Goal: Navigation & Orientation: Find specific page/section

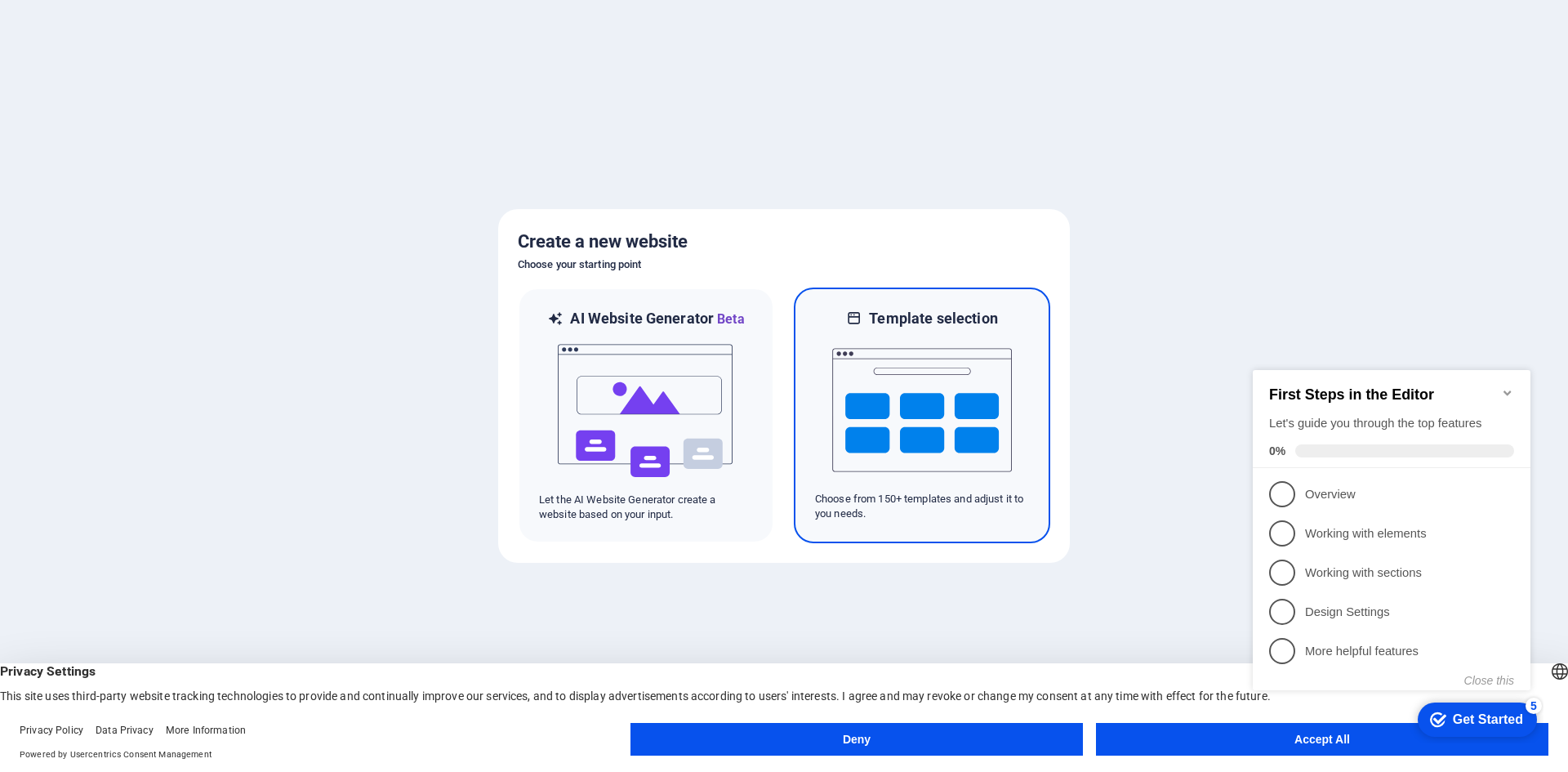
click at [864, 420] on img at bounding box center [922, 410] width 179 height 163
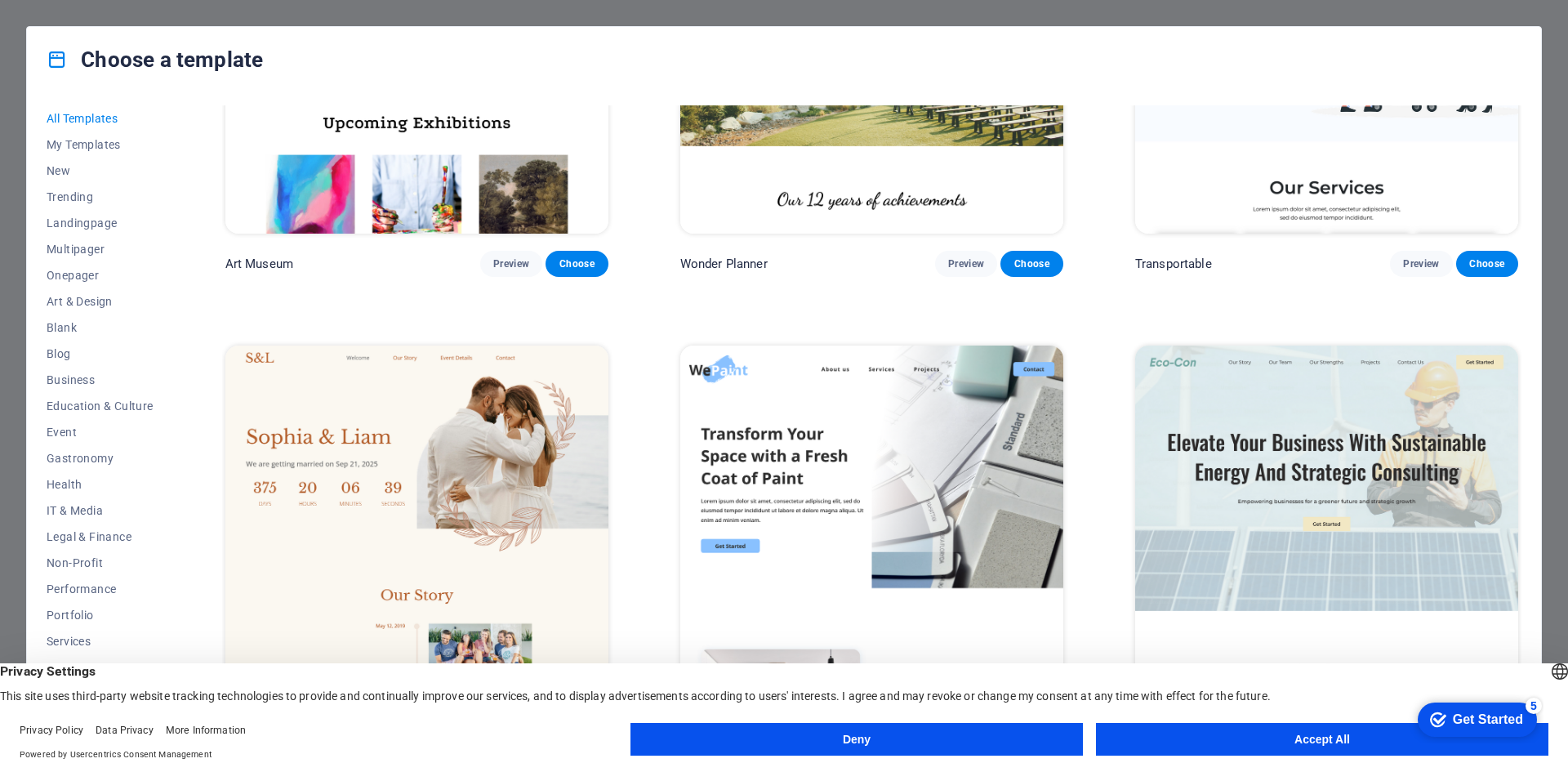
scroll to position [817, 0]
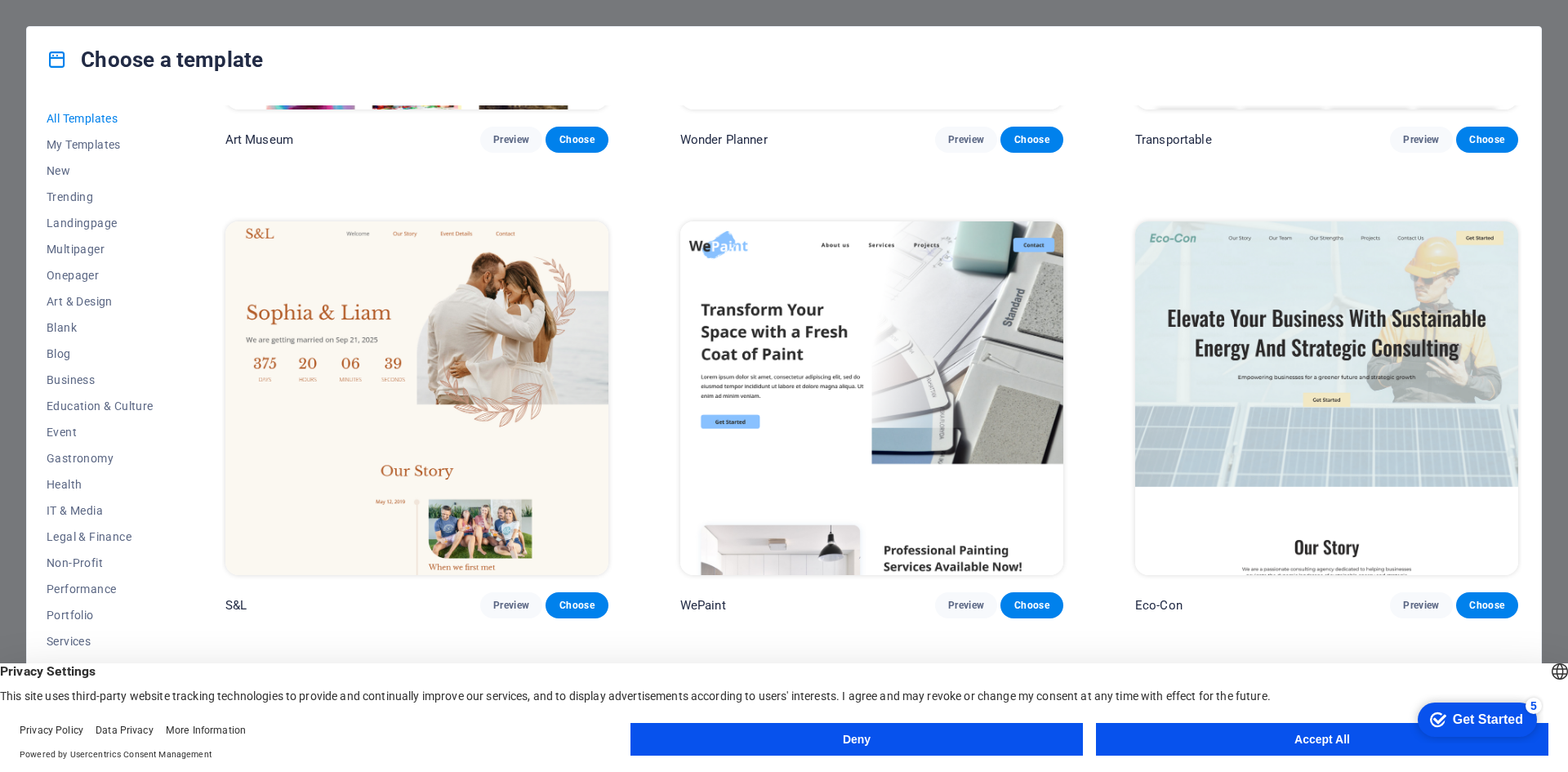
click at [1567, 69] on div "Choose a template All Templates My Templates New Trending Landingpage Multipage…" at bounding box center [784, 386] width 1568 height 772
click at [0, 161] on div "Choose a template All Templates My Templates New Trending Landingpage Multipage…" at bounding box center [784, 386] width 1568 height 772
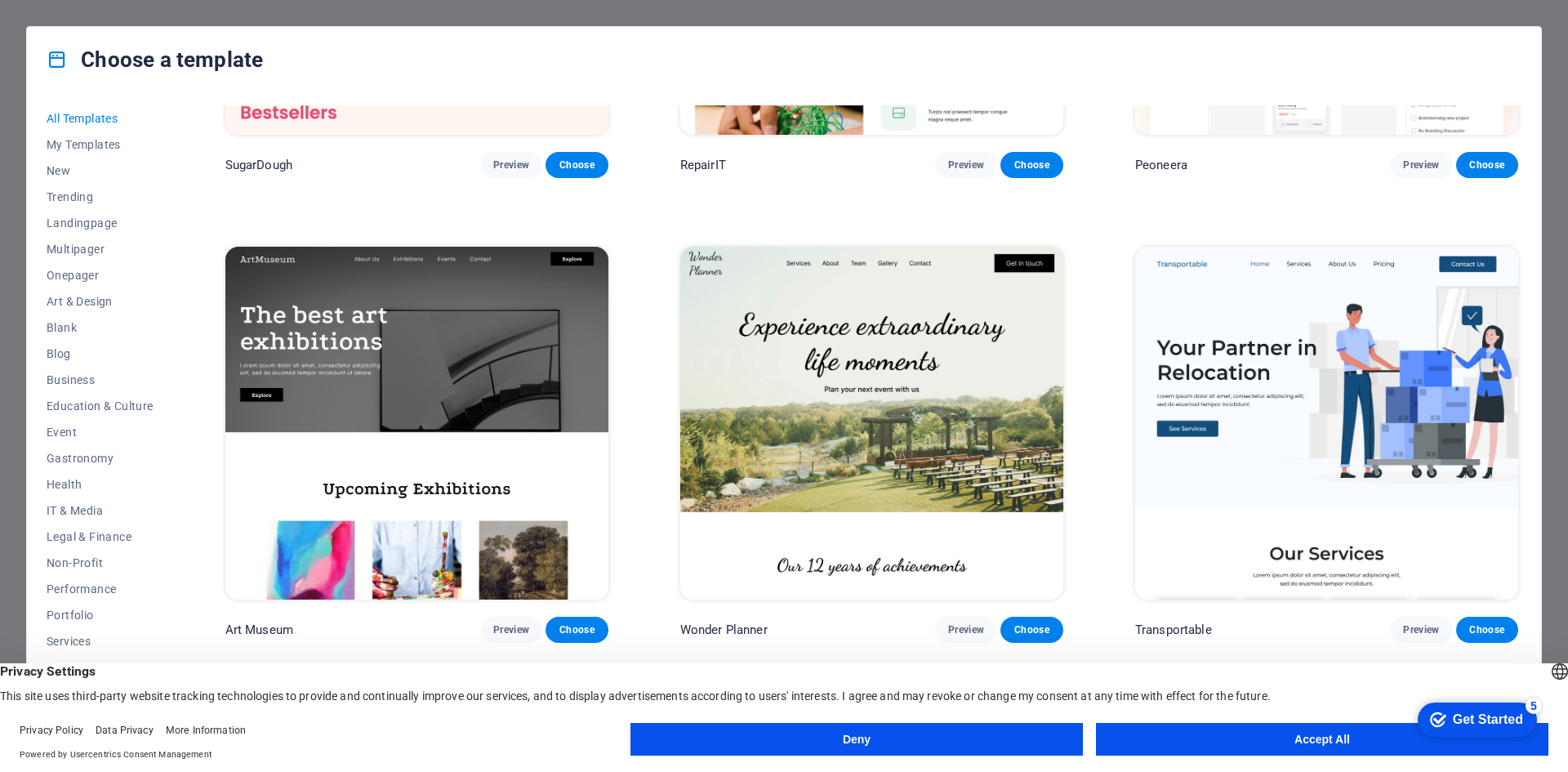
scroll to position [0, 0]
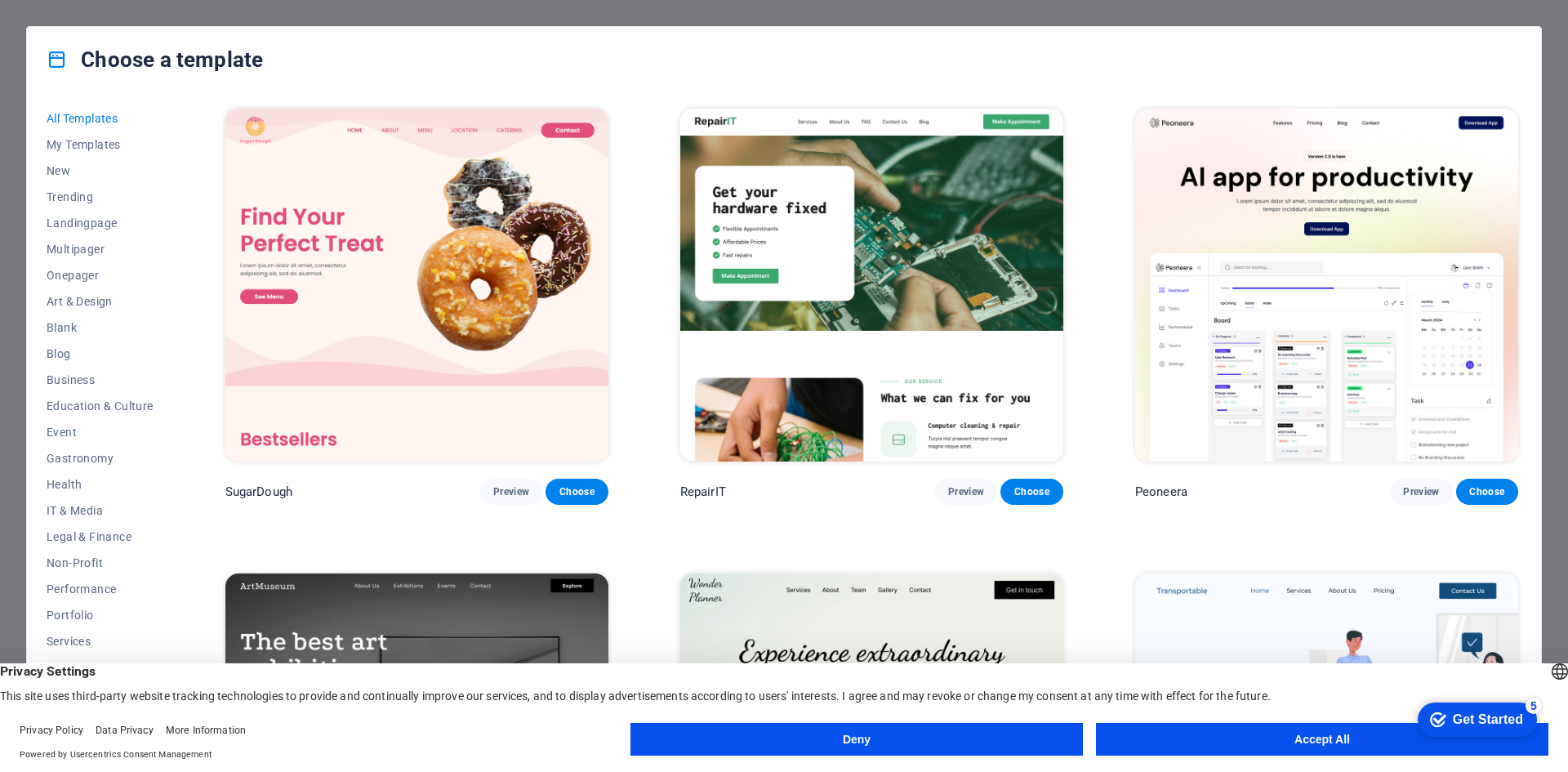
click at [982, 21] on div "Choose a template All Templates My Templates New Trending Landingpage Multipage…" at bounding box center [784, 386] width 1568 height 772
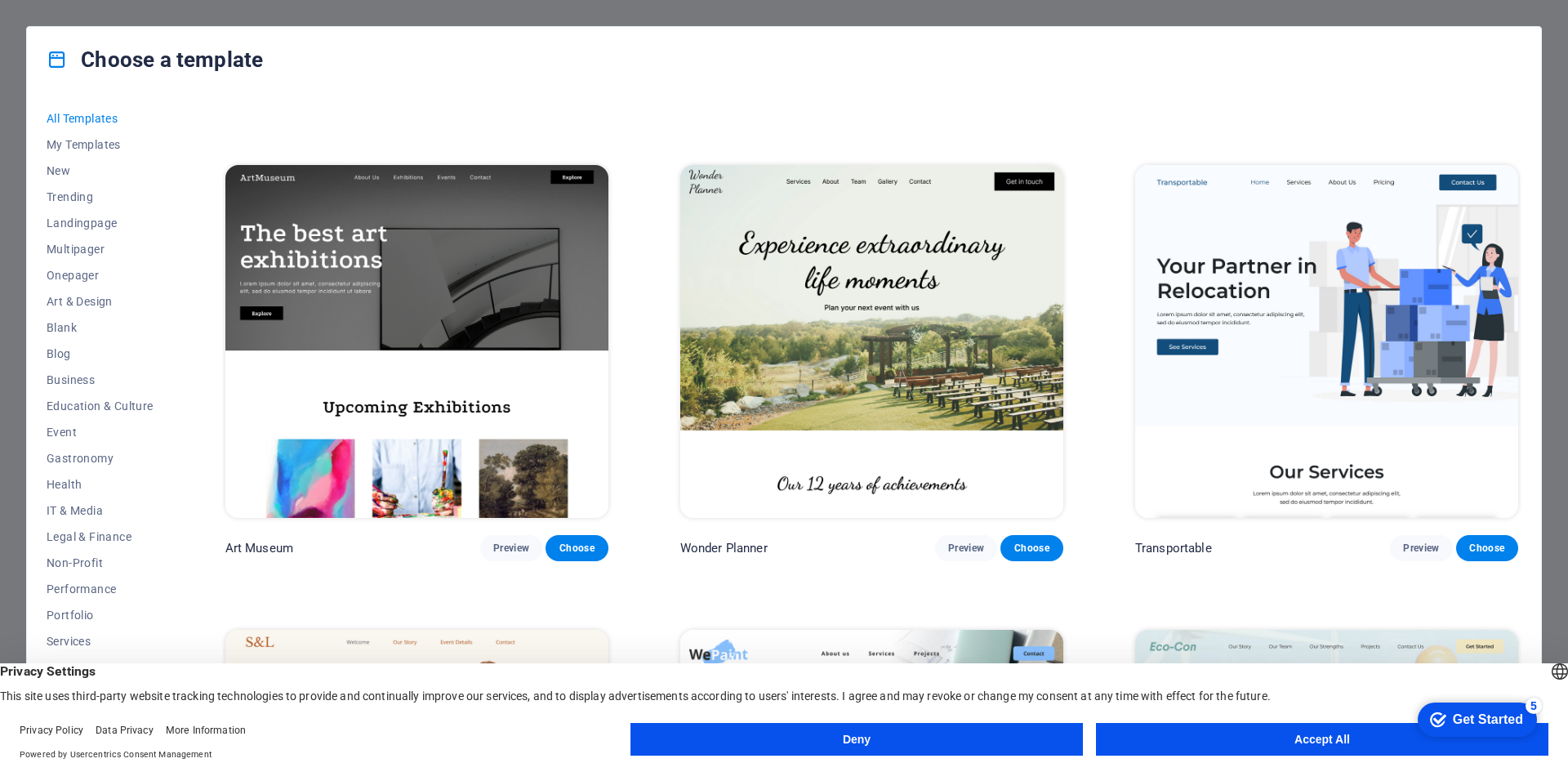
click at [1230, 733] on button "Accept All" at bounding box center [1321, 739] width 453 height 32
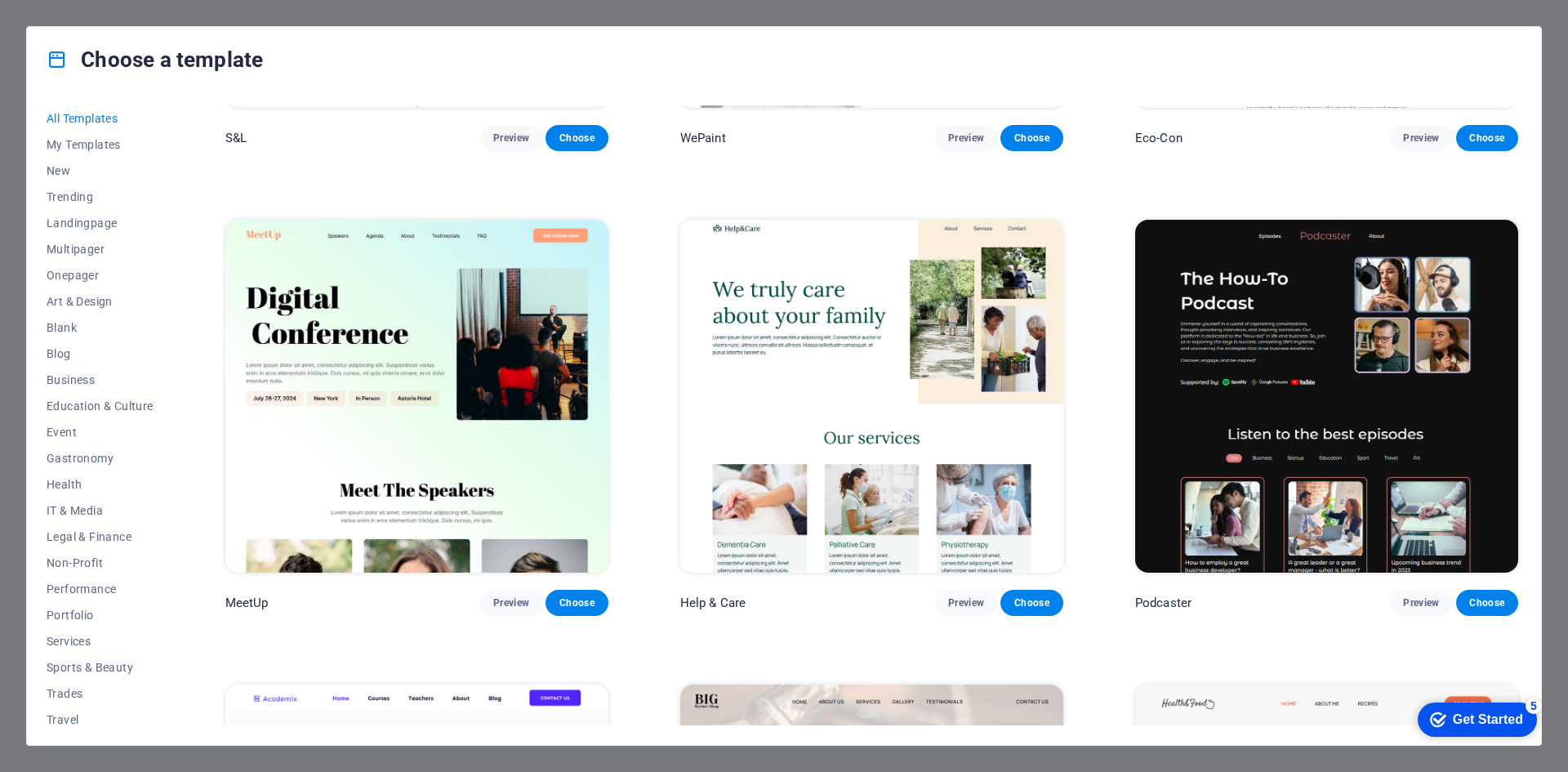
scroll to position [1307, 0]
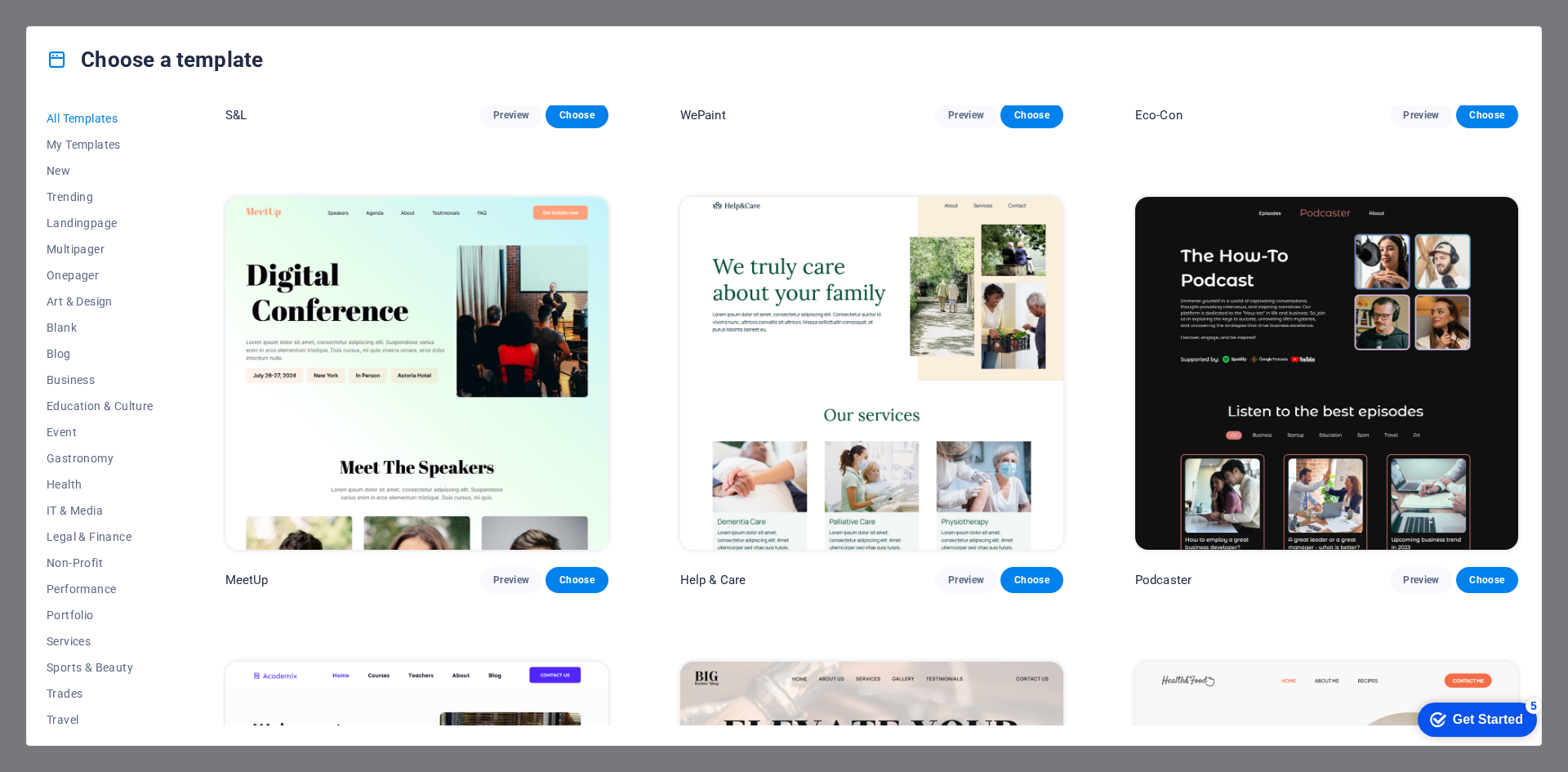
click at [1567, 200] on div "Choose a template All Templates My Templates New Trending Landingpage Multipage…" at bounding box center [784, 386] width 1568 height 772
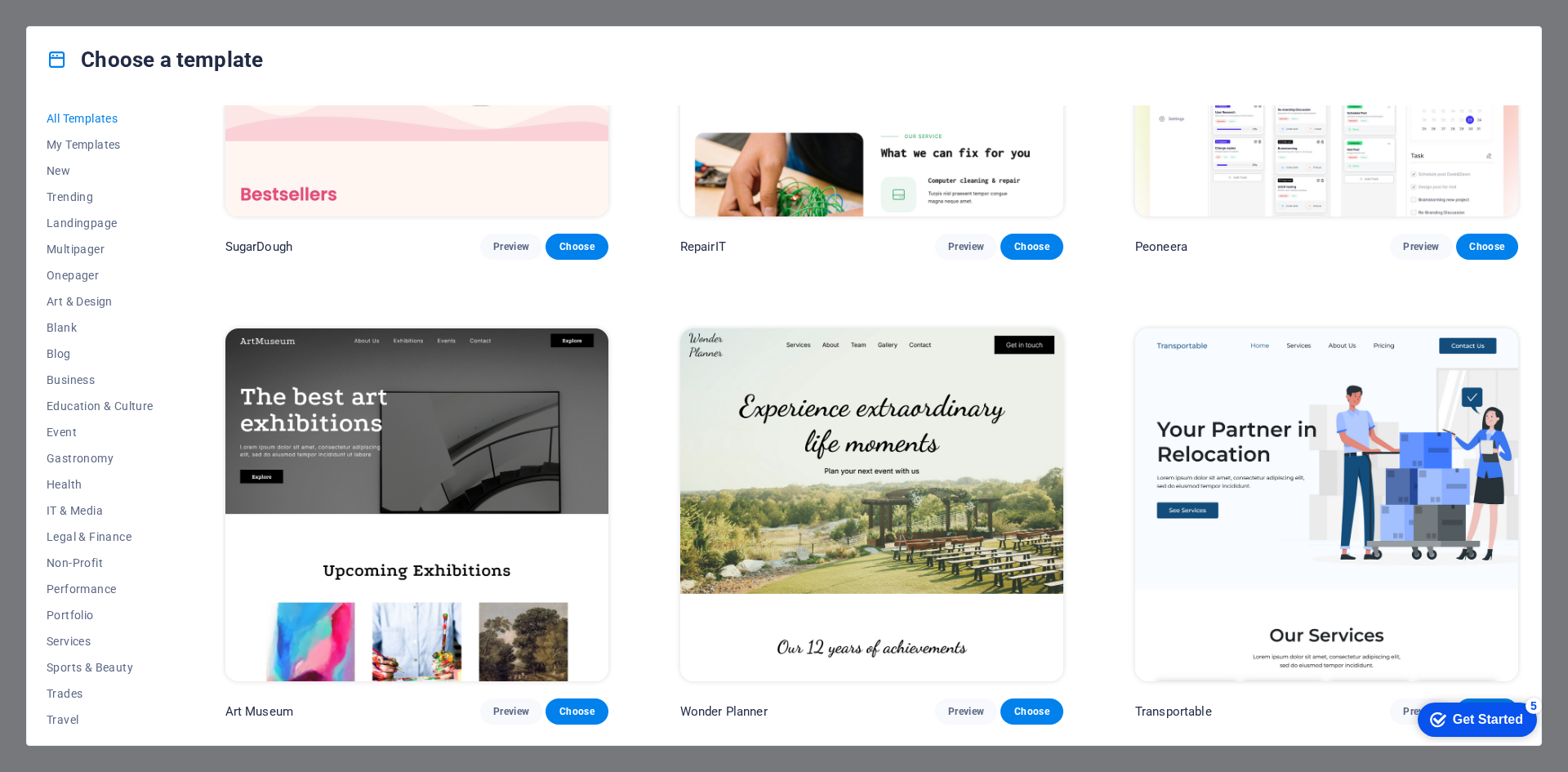
scroll to position [0, 0]
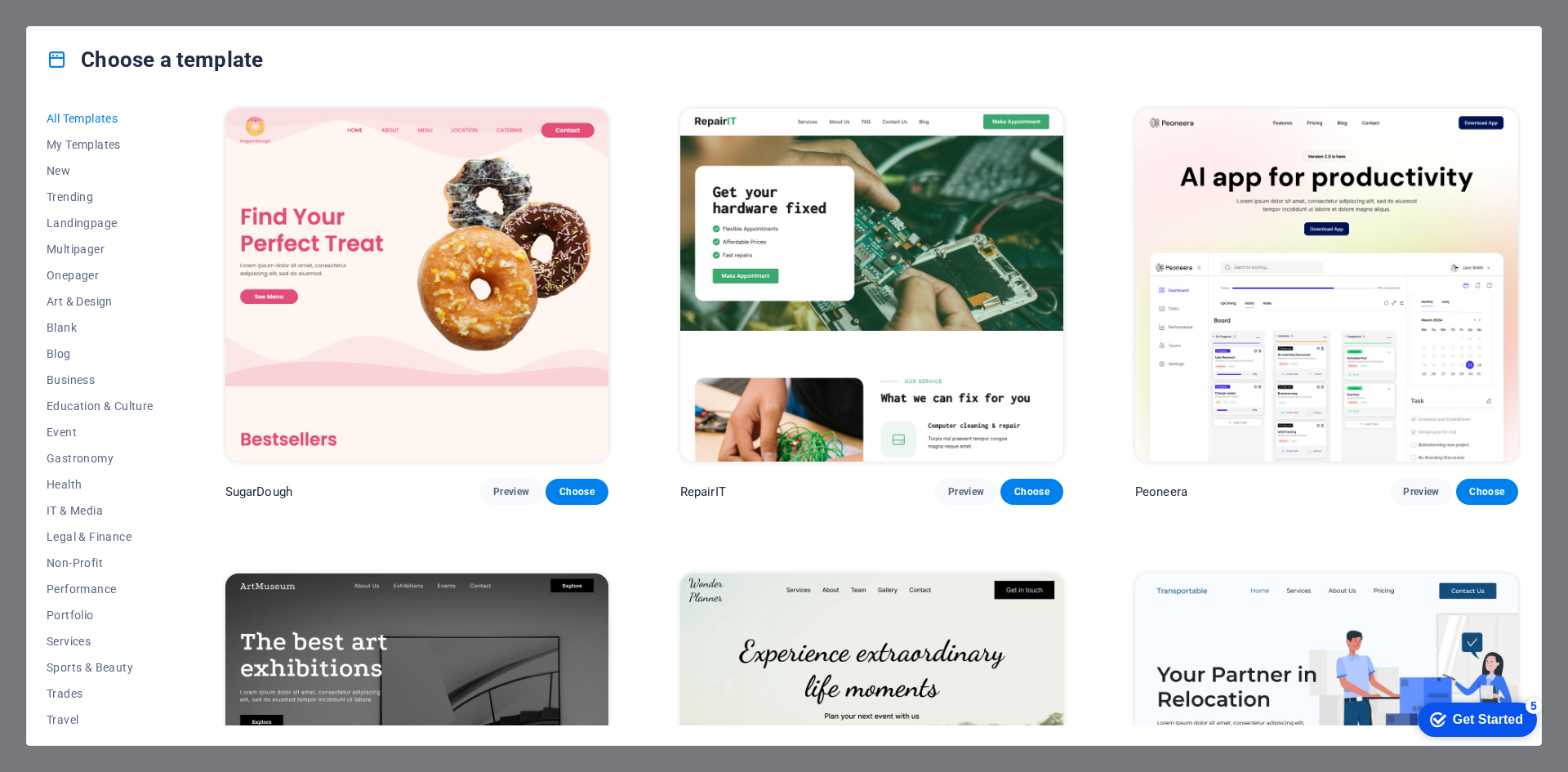
click at [3, 11] on div "Choose a template All Templates My Templates New Trending Landingpage Multipage…" at bounding box center [784, 386] width 1568 height 772
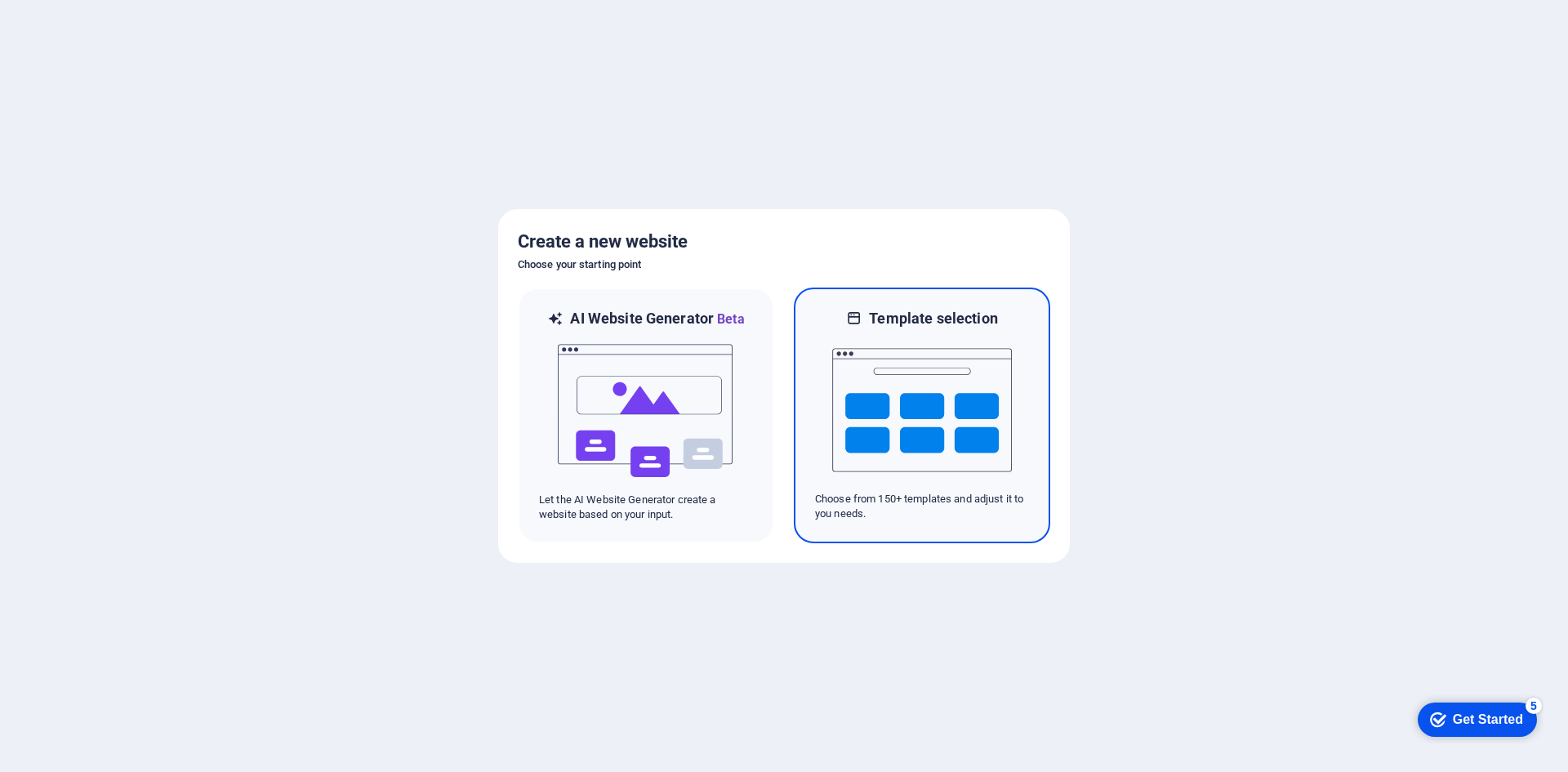
click at [976, 336] on img at bounding box center [922, 410] width 179 height 163
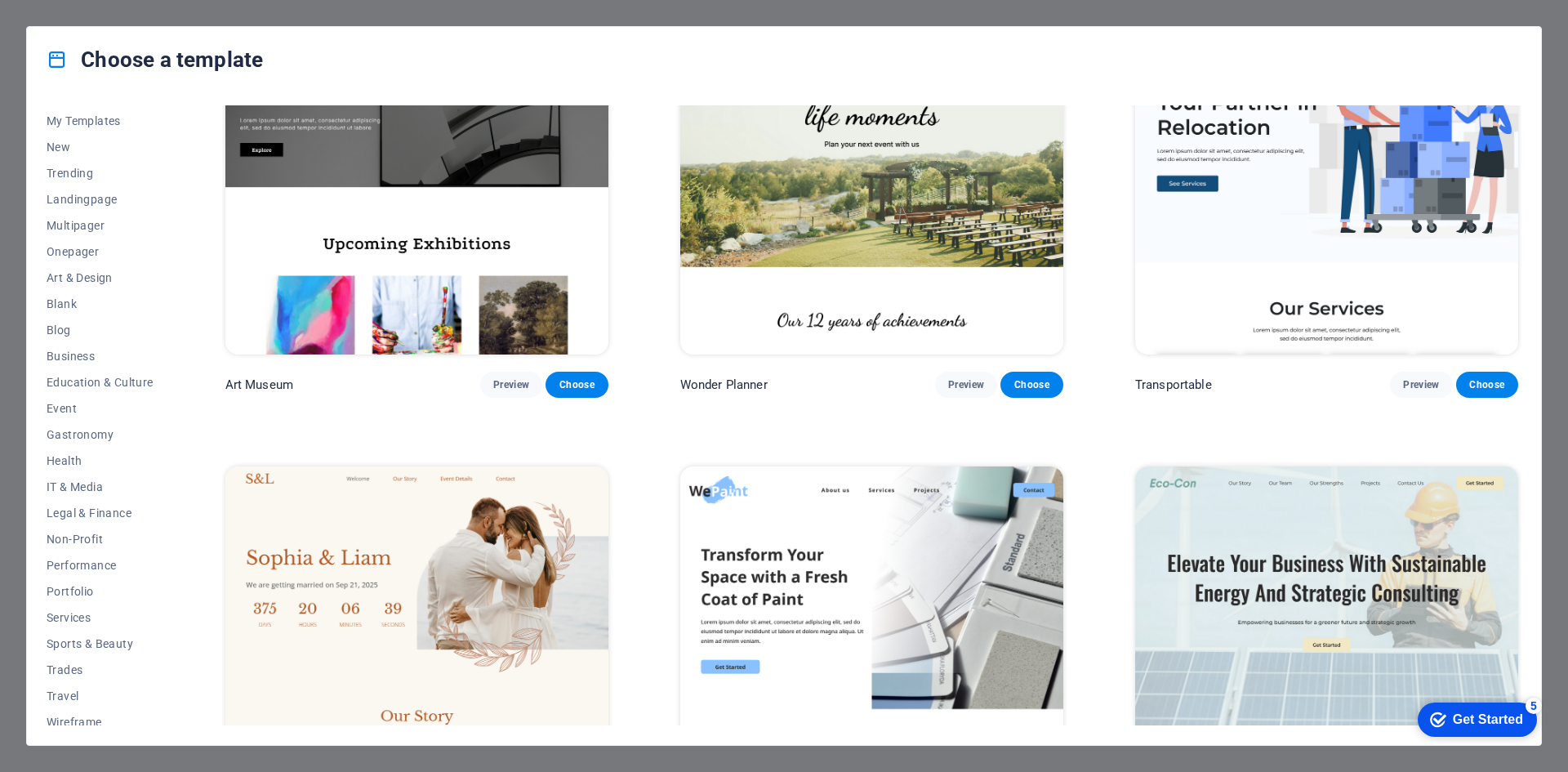
scroll to position [33, 0]
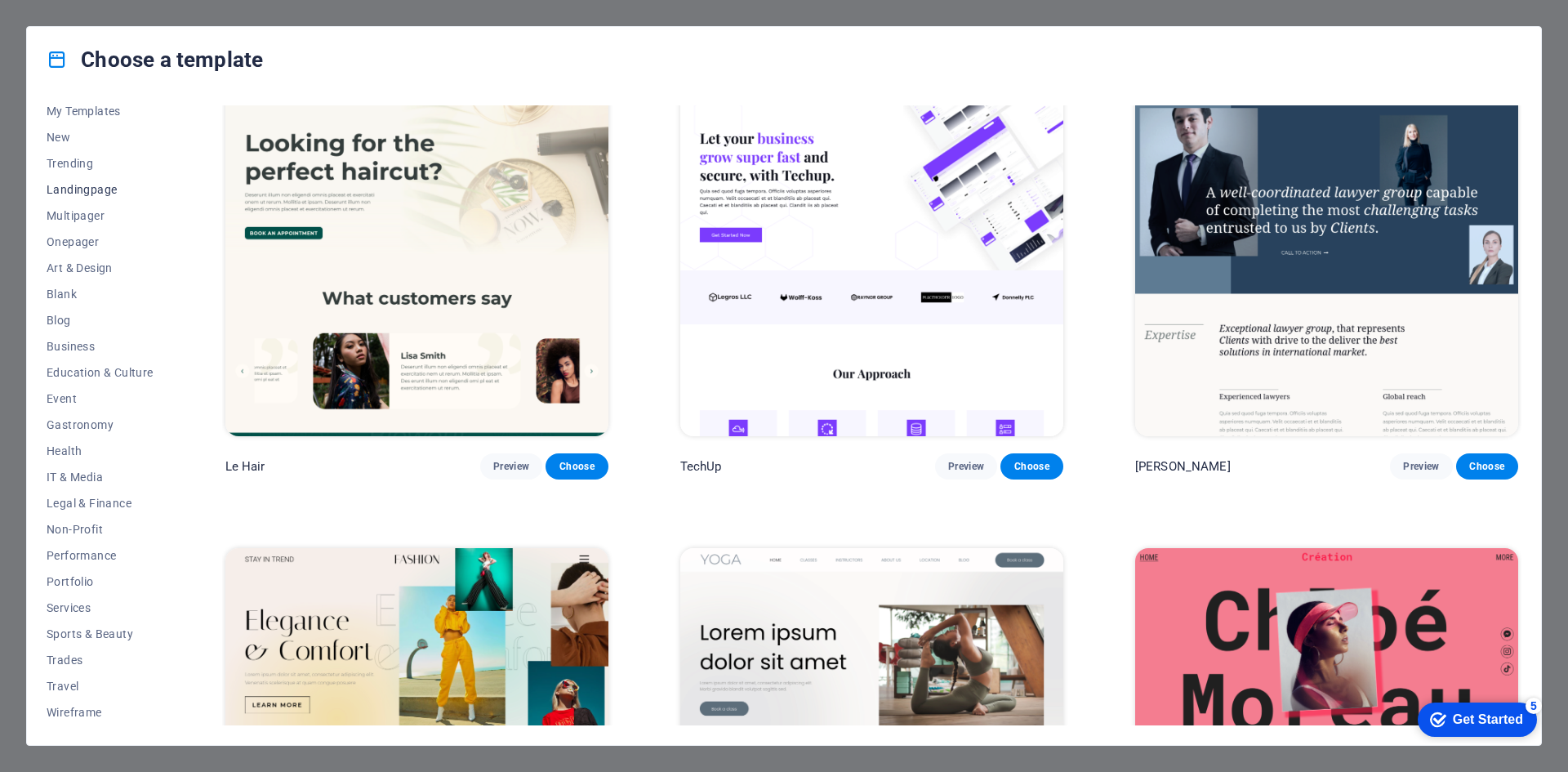
click at [87, 187] on span "Landingpage" at bounding box center [100, 190] width 107 height 13
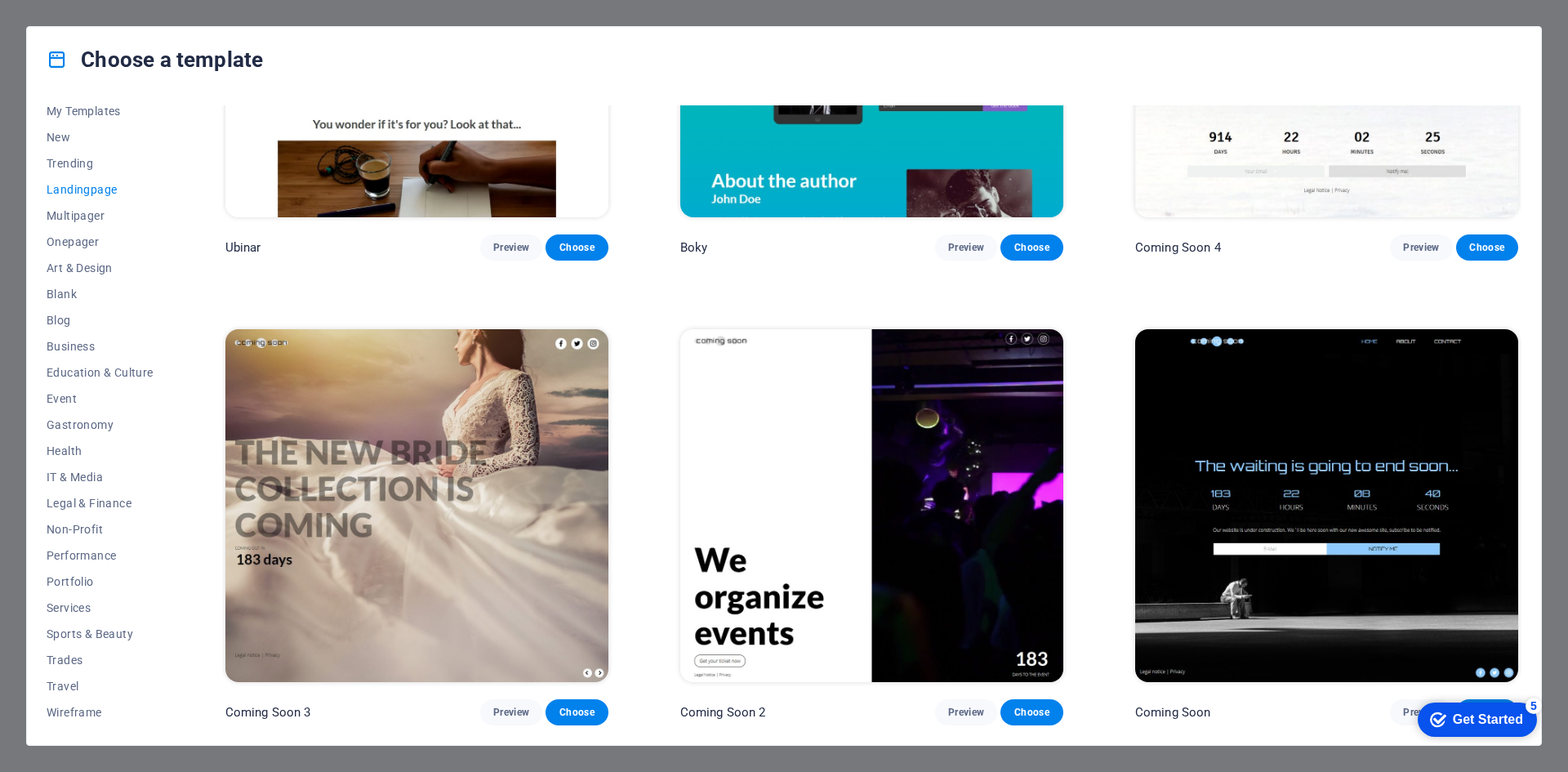
scroll to position [3483, 0]
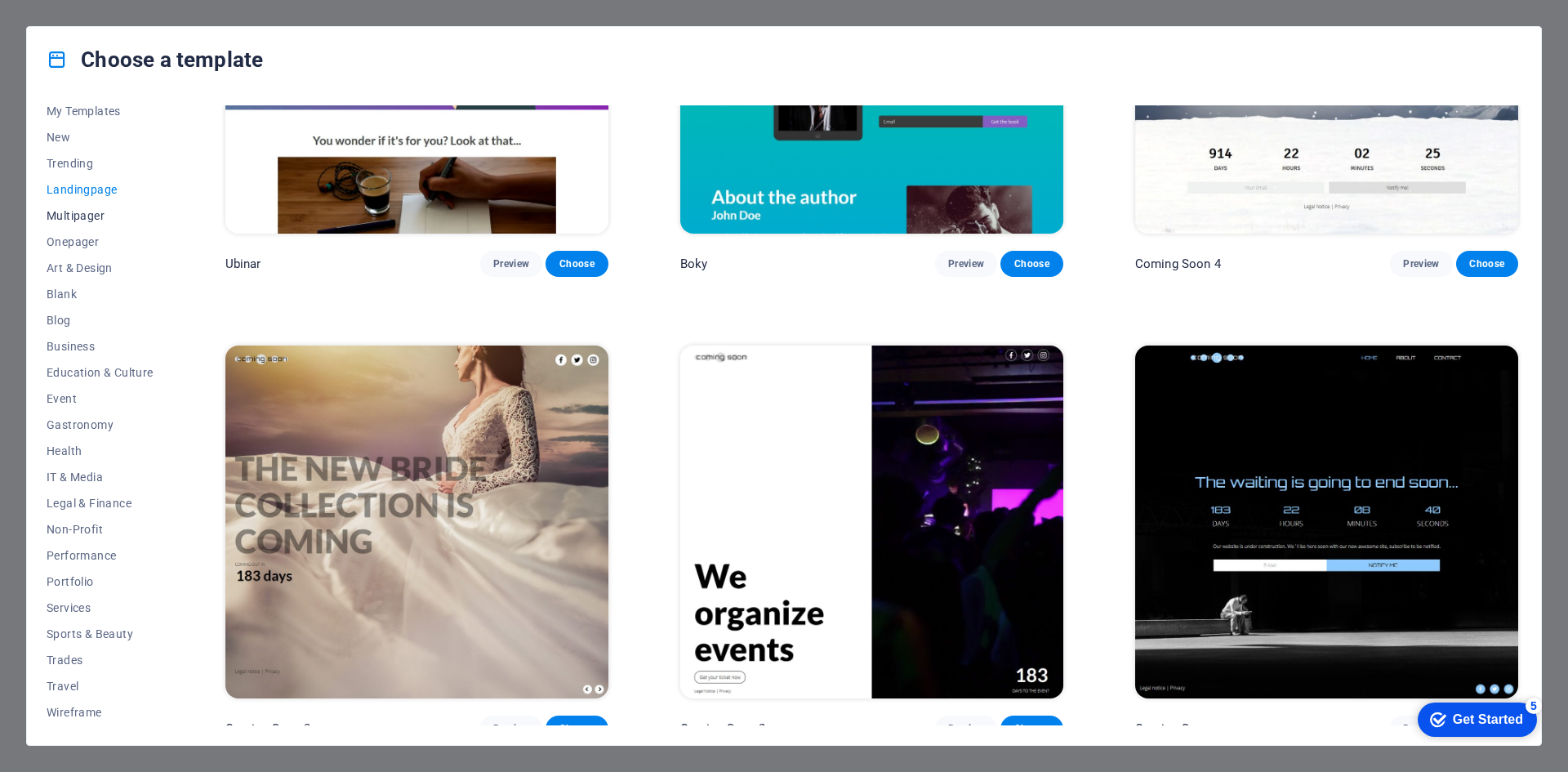
click at [82, 204] on button "Multipager" at bounding box center [100, 216] width 107 height 27
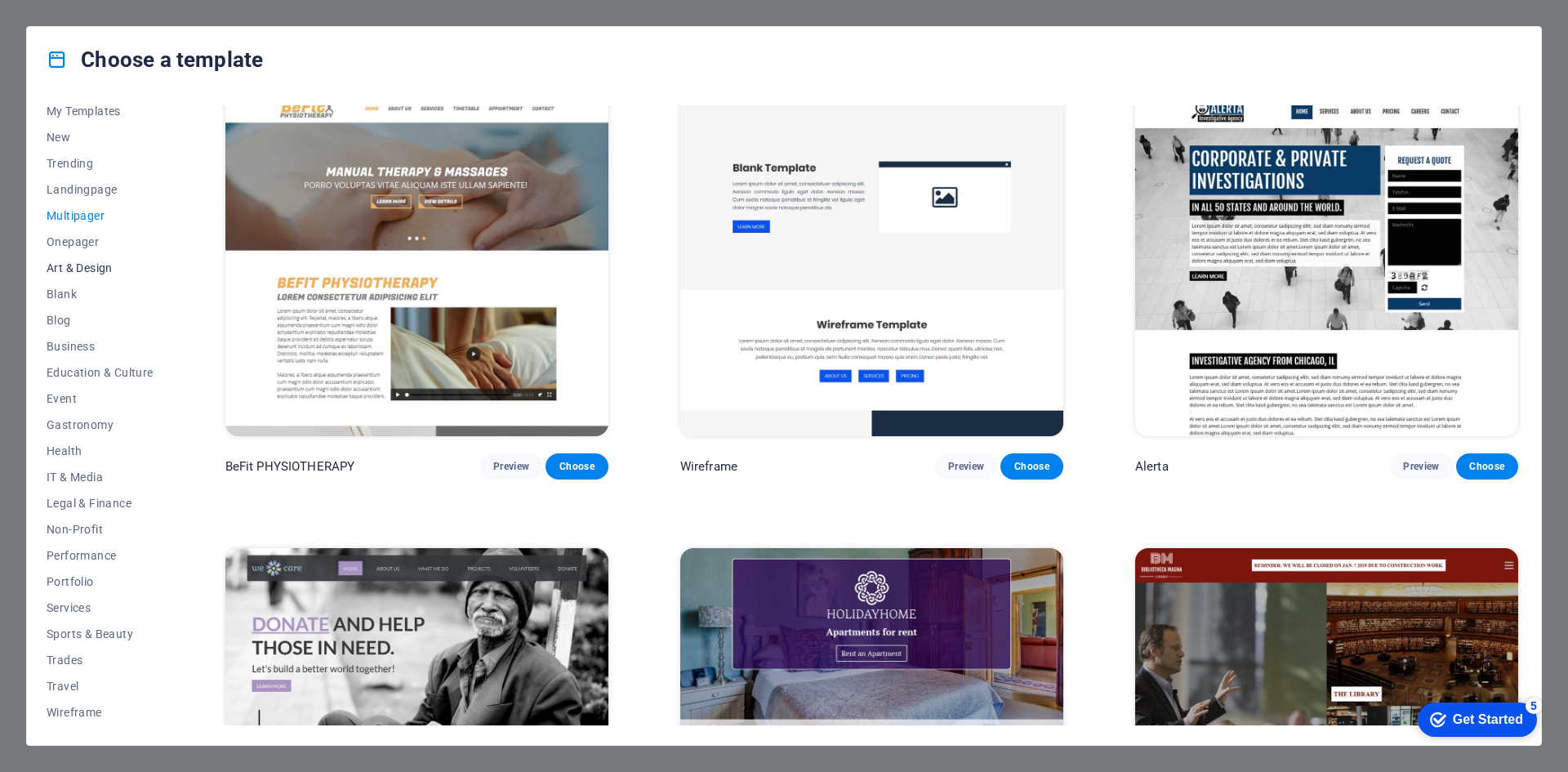
click at [67, 256] on button "Art & Design" at bounding box center [100, 268] width 107 height 27
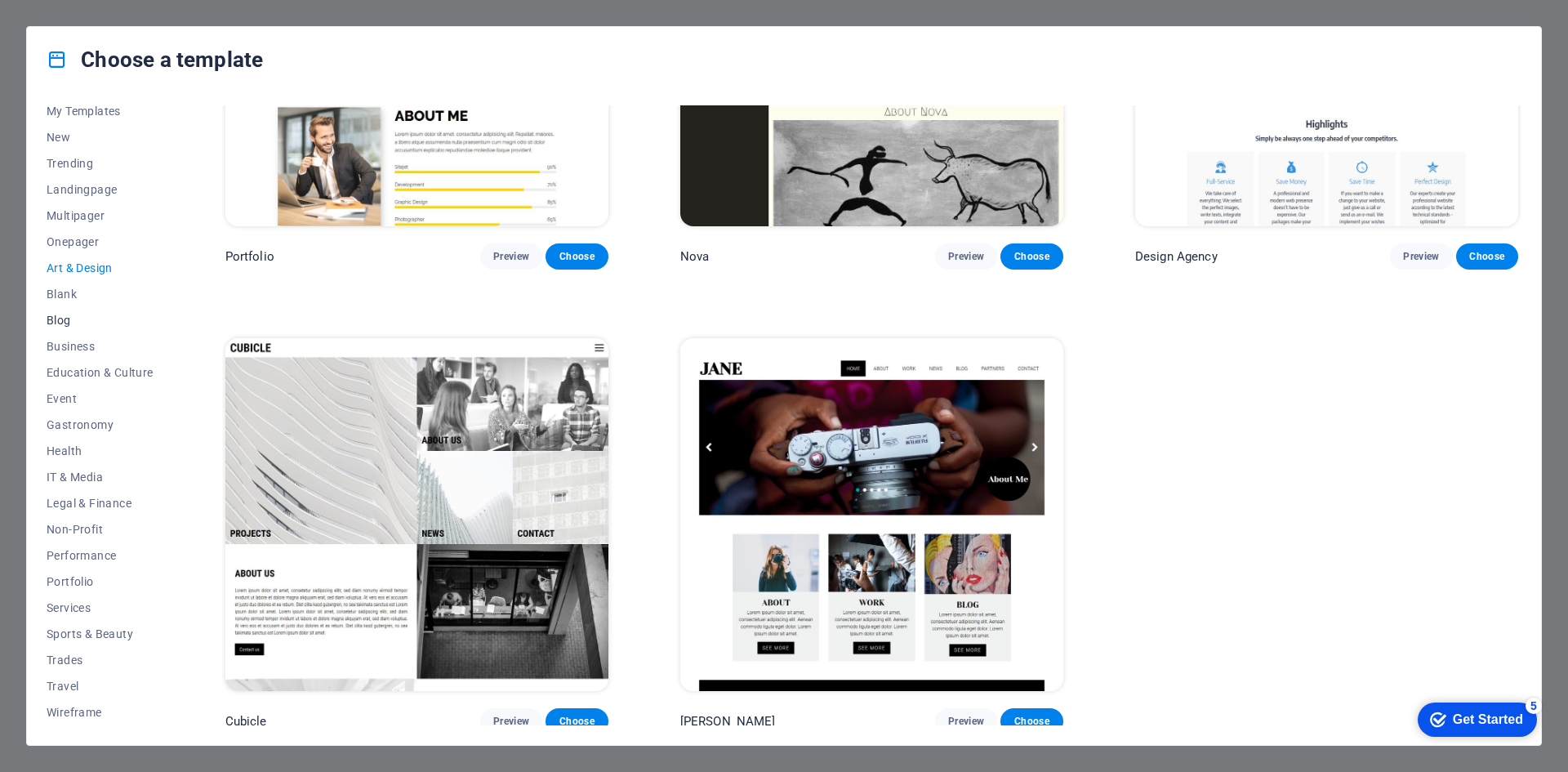
click at [52, 315] on span "Blog" at bounding box center [100, 320] width 107 height 13
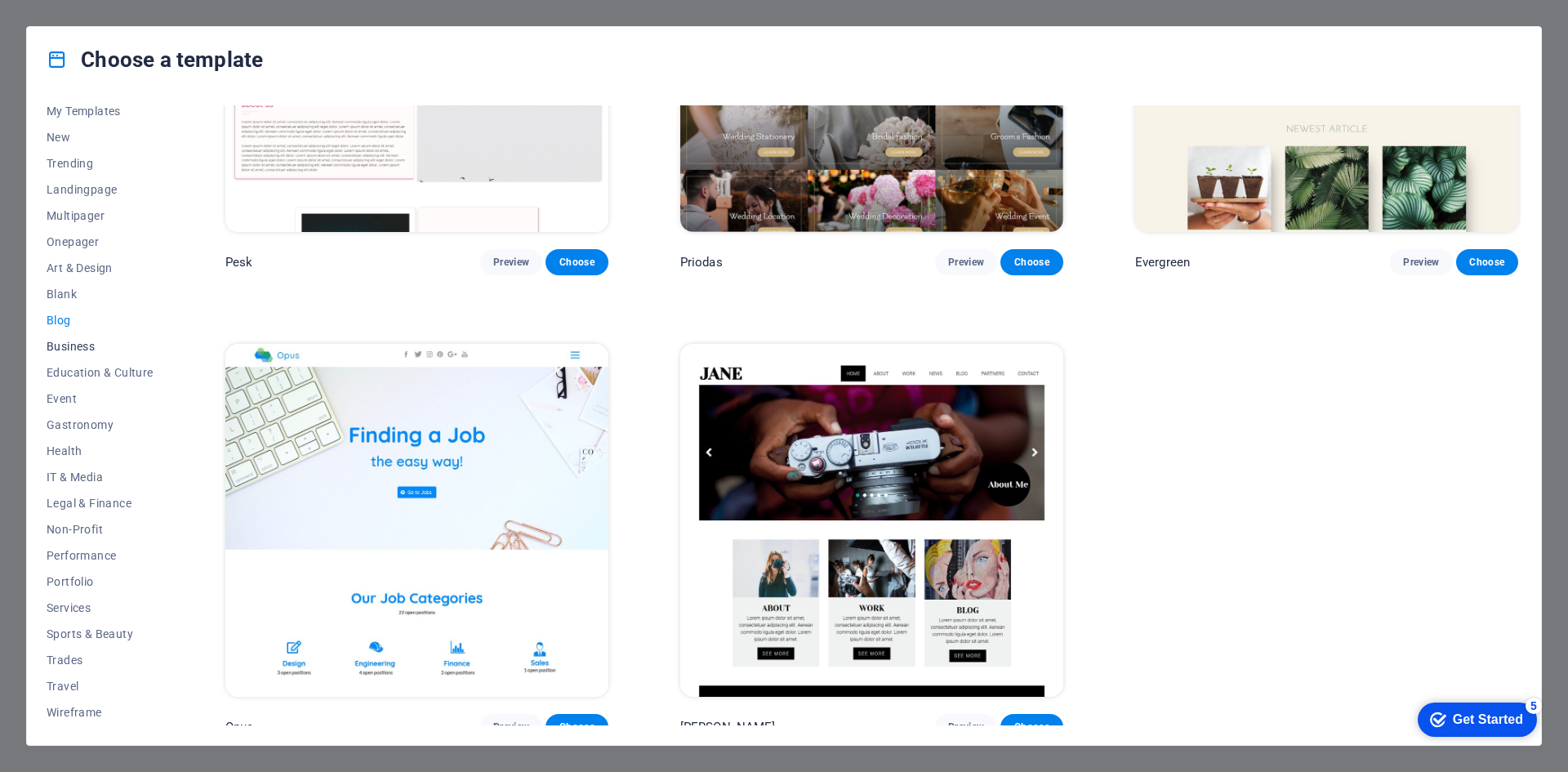
click at [54, 354] on button "Business" at bounding box center [100, 347] width 107 height 27
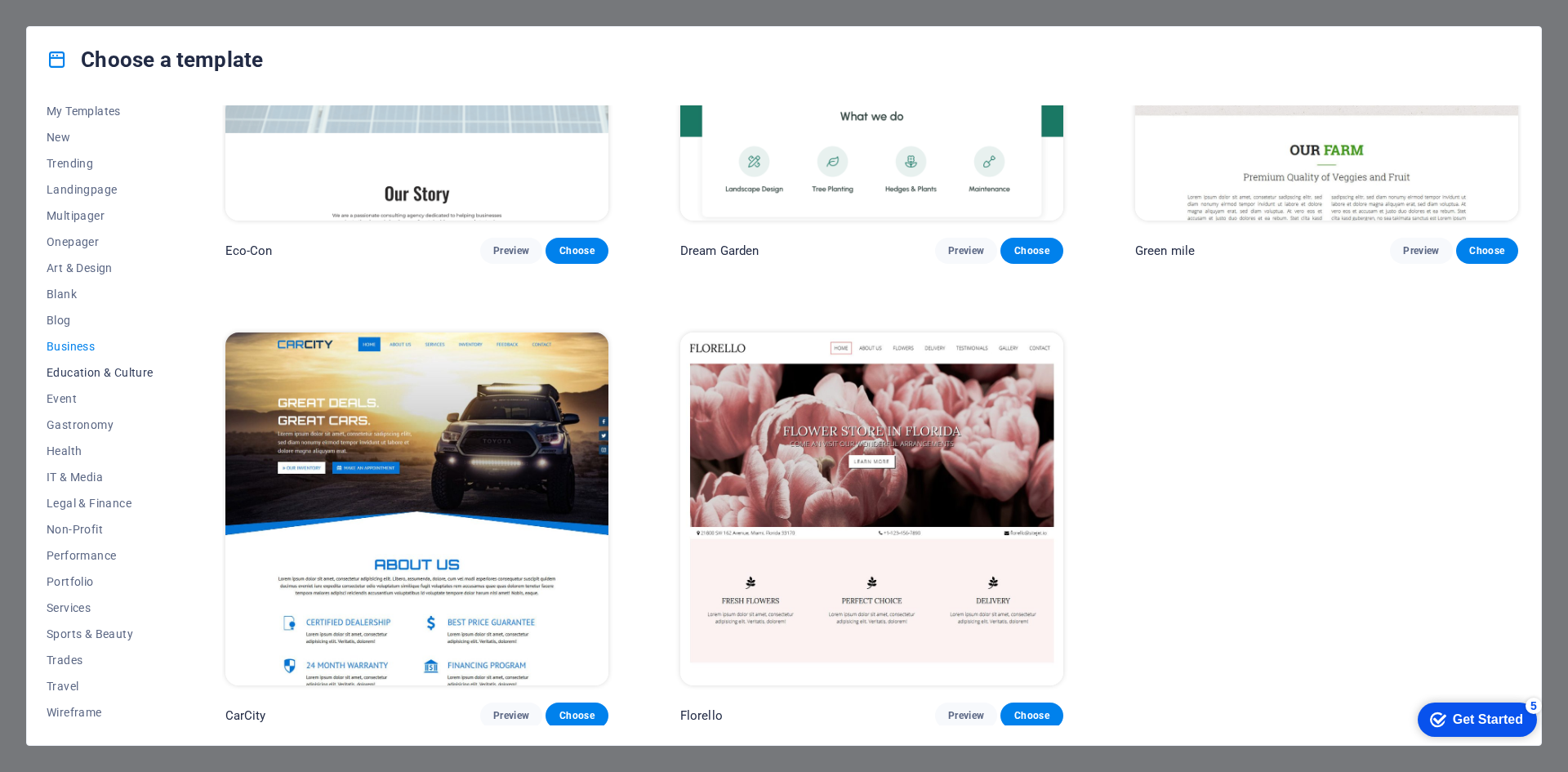
click at [65, 376] on span "Education & Culture" at bounding box center [100, 372] width 107 height 13
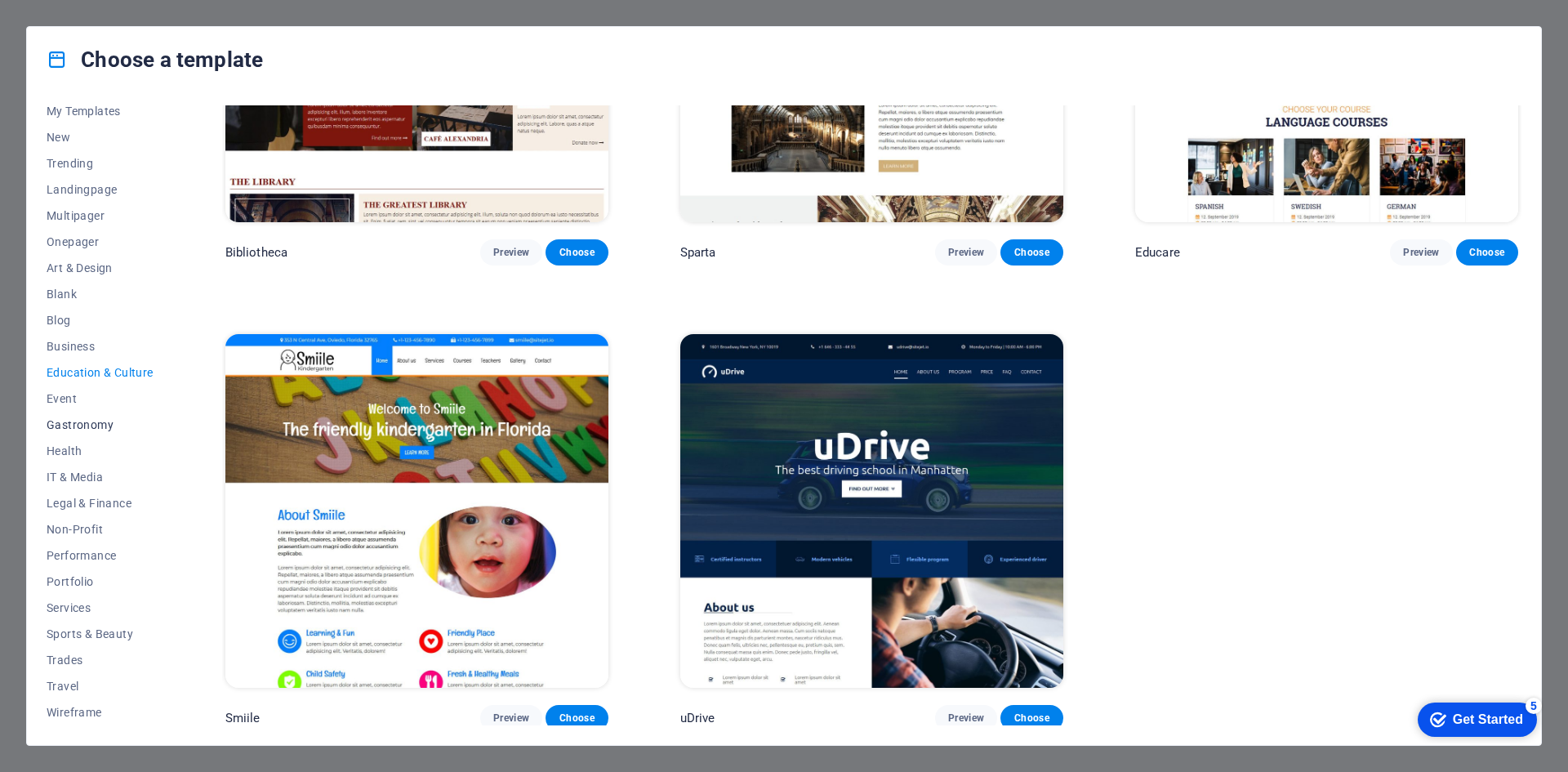
click at [66, 418] on span "Gastronomy" at bounding box center [100, 424] width 107 height 13
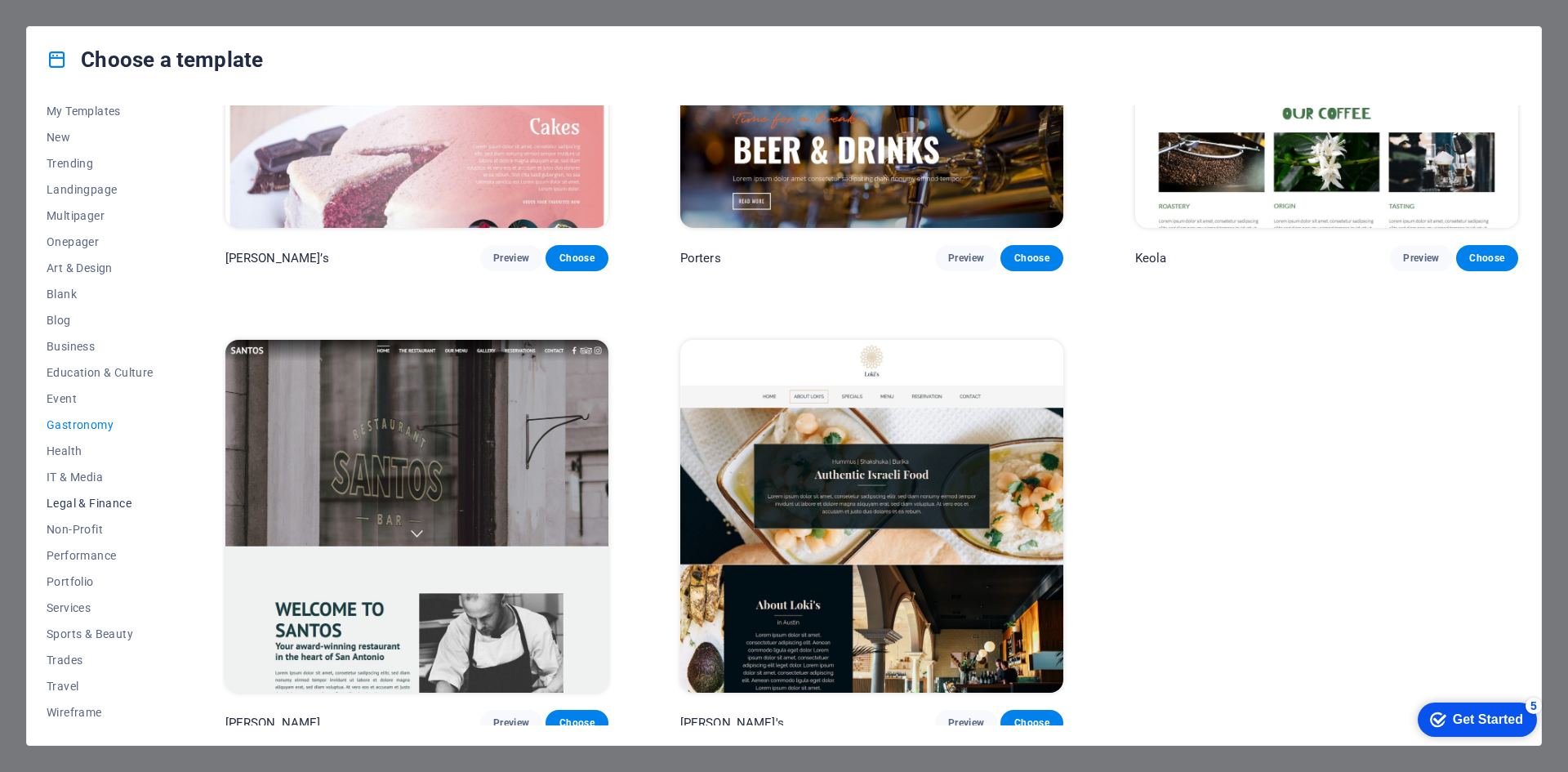
drag, startPoint x: 85, startPoint y: 497, endPoint x: 84, endPoint y: 515, distance: 18.0
click at [85, 498] on span "Legal & Finance" at bounding box center [100, 503] width 107 height 13
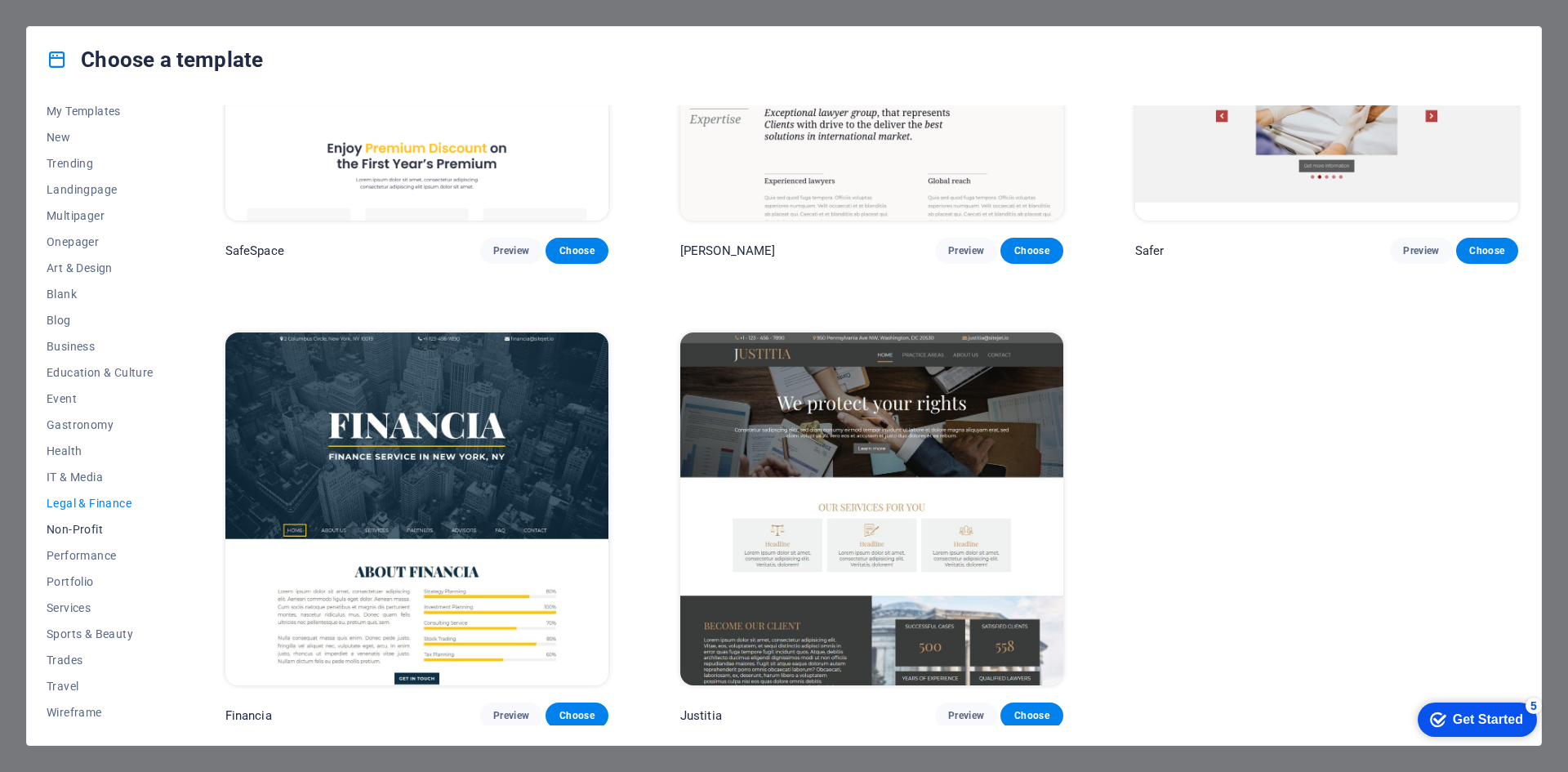
click at [84, 537] on button "Non-Profit" at bounding box center [100, 530] width 107 height 27
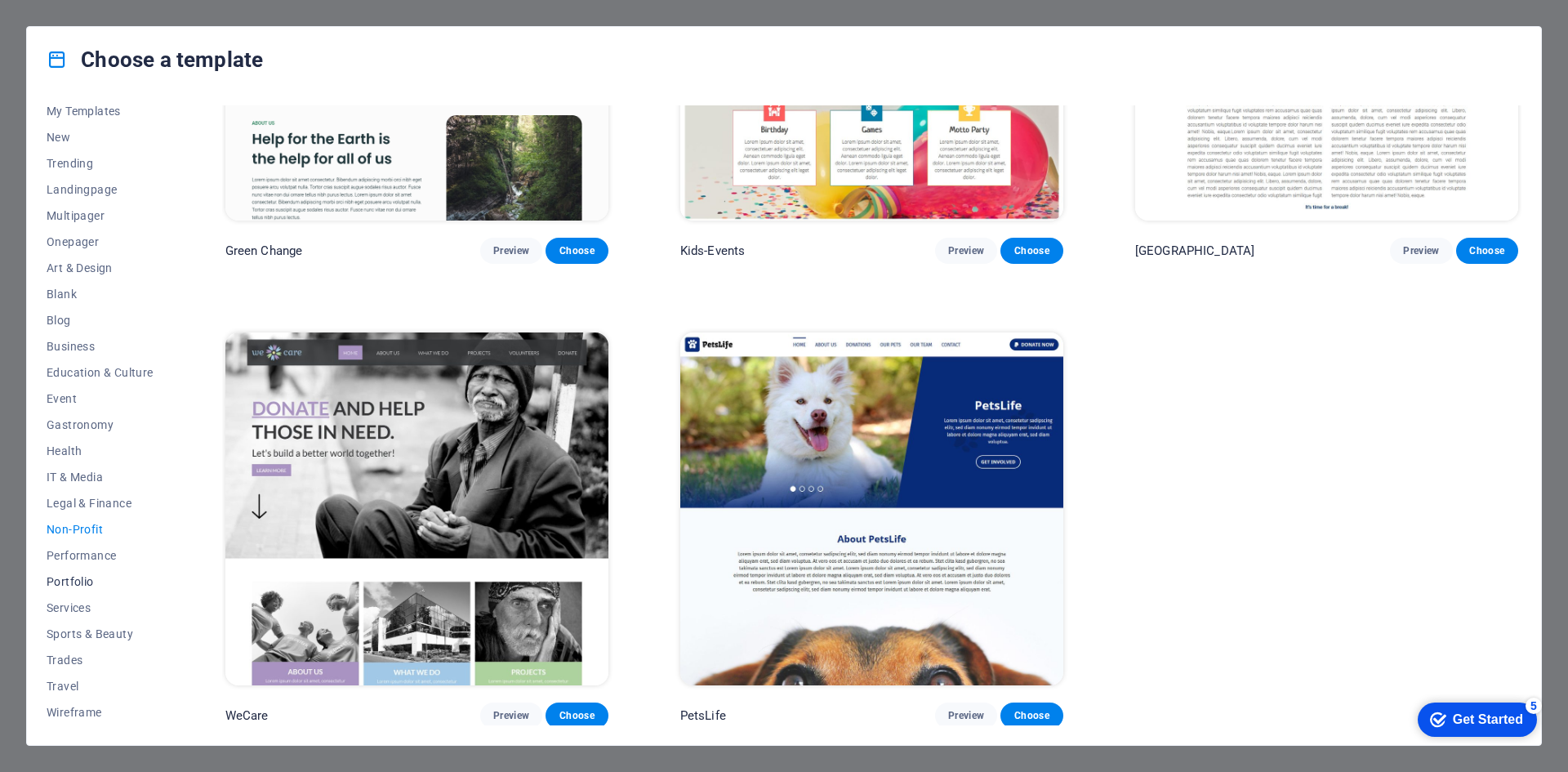
click at [90, 581] on span "Portfolio" at bounding box center [100, 582] width 107 height 13
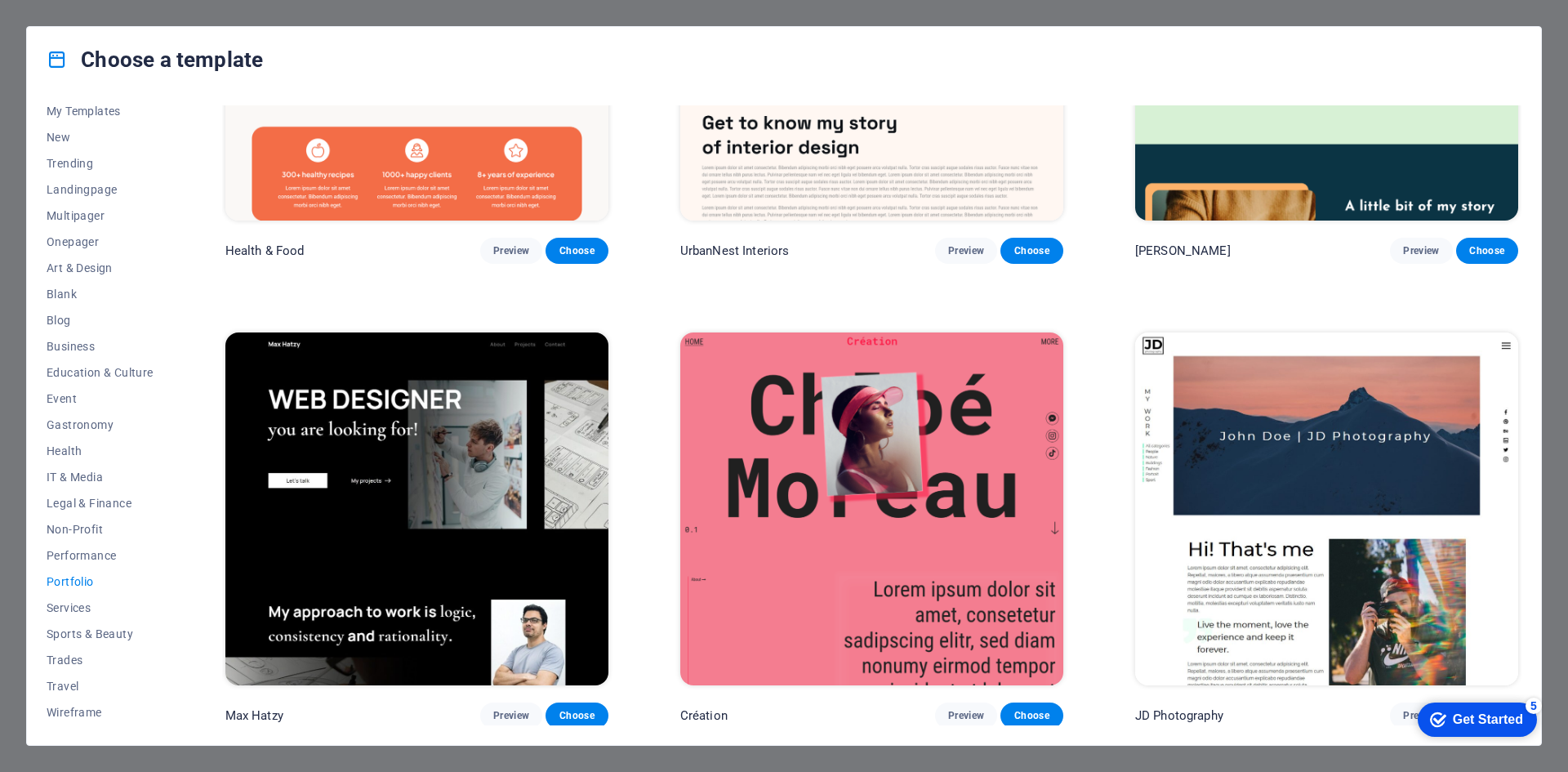
scroll to position [705, 0]
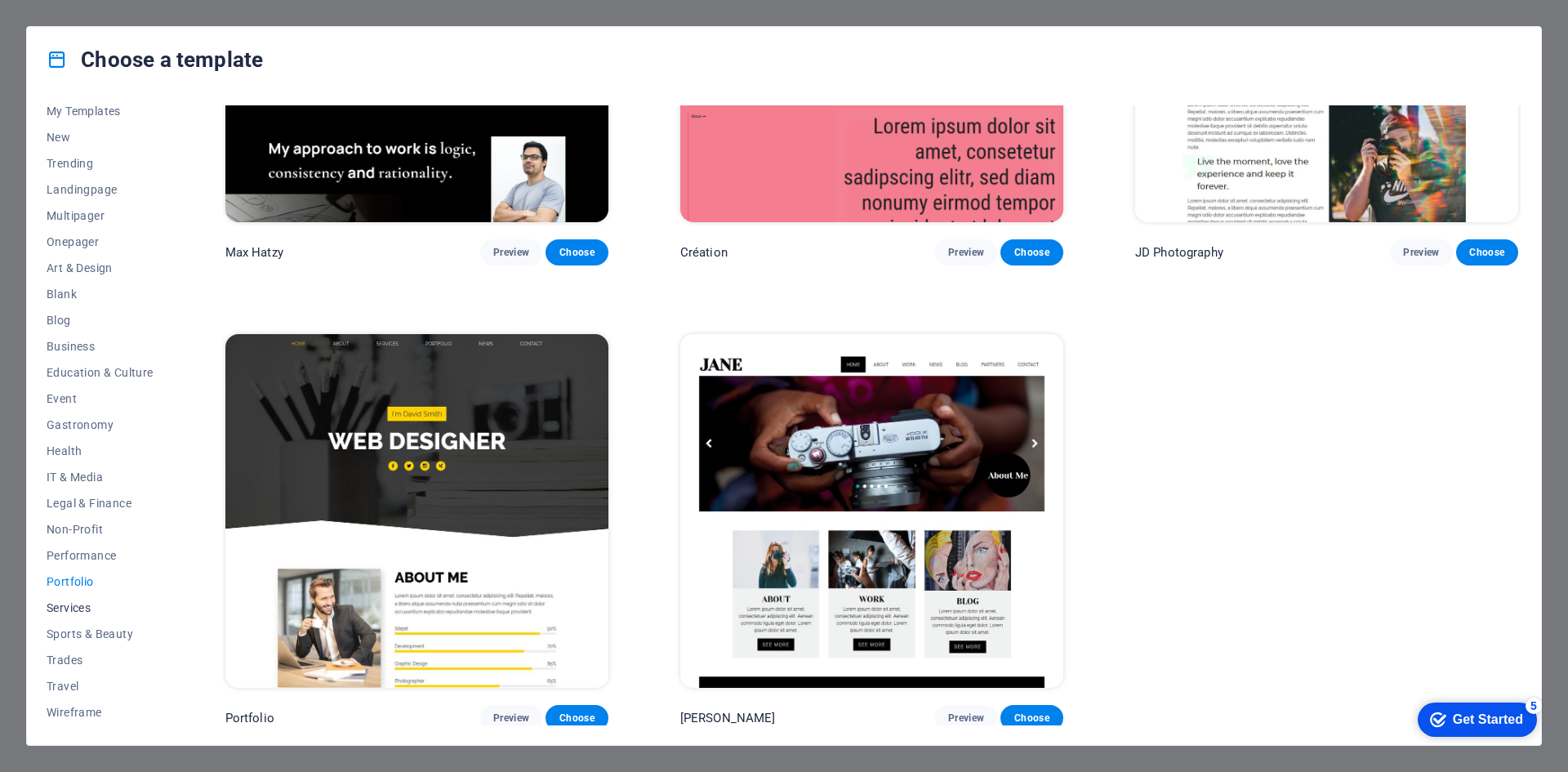
click at [108, 615] on button "Services" at bounding box center [100, 608] width 107 height 27
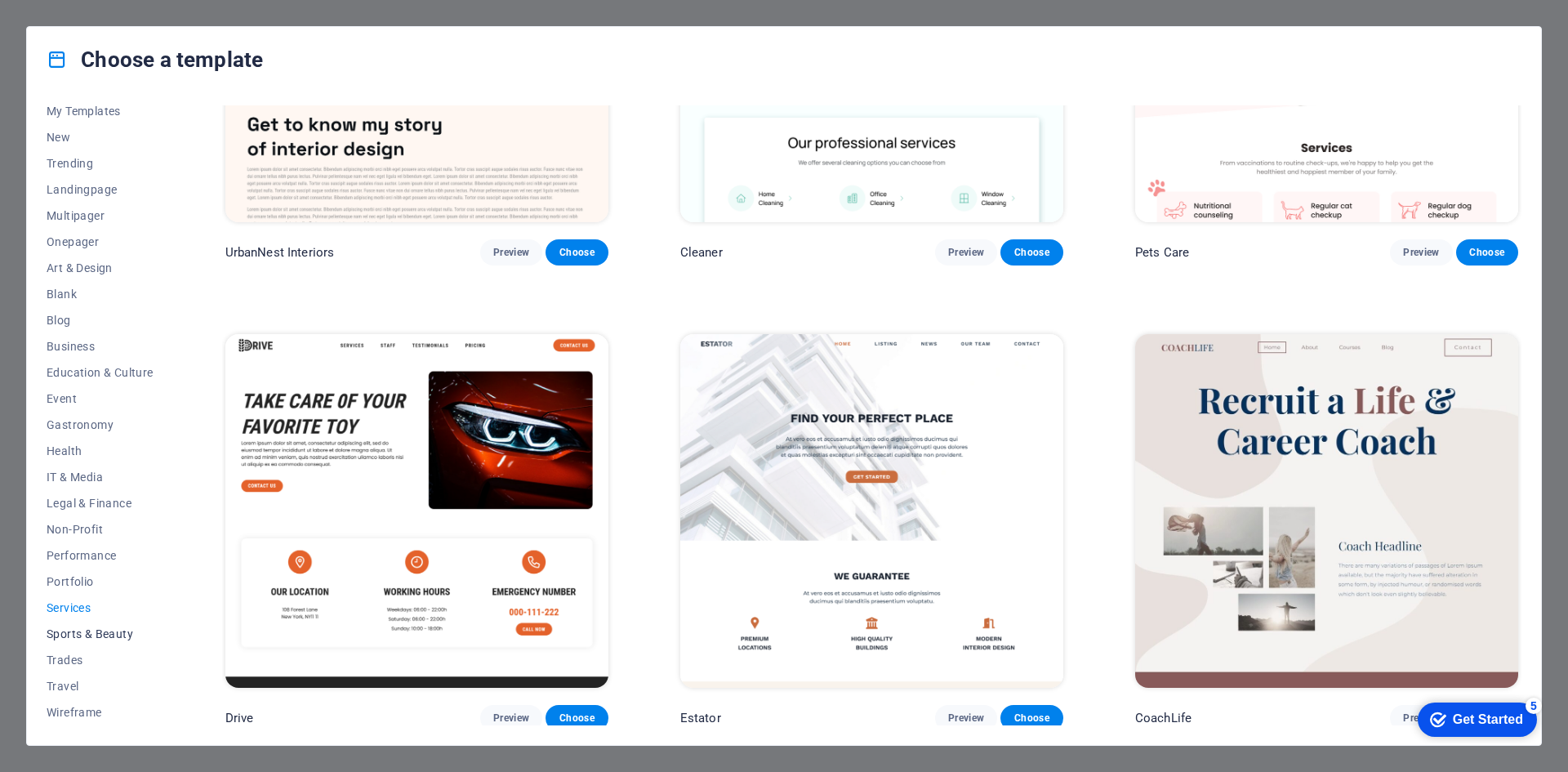
scroll to position [2557, 0]
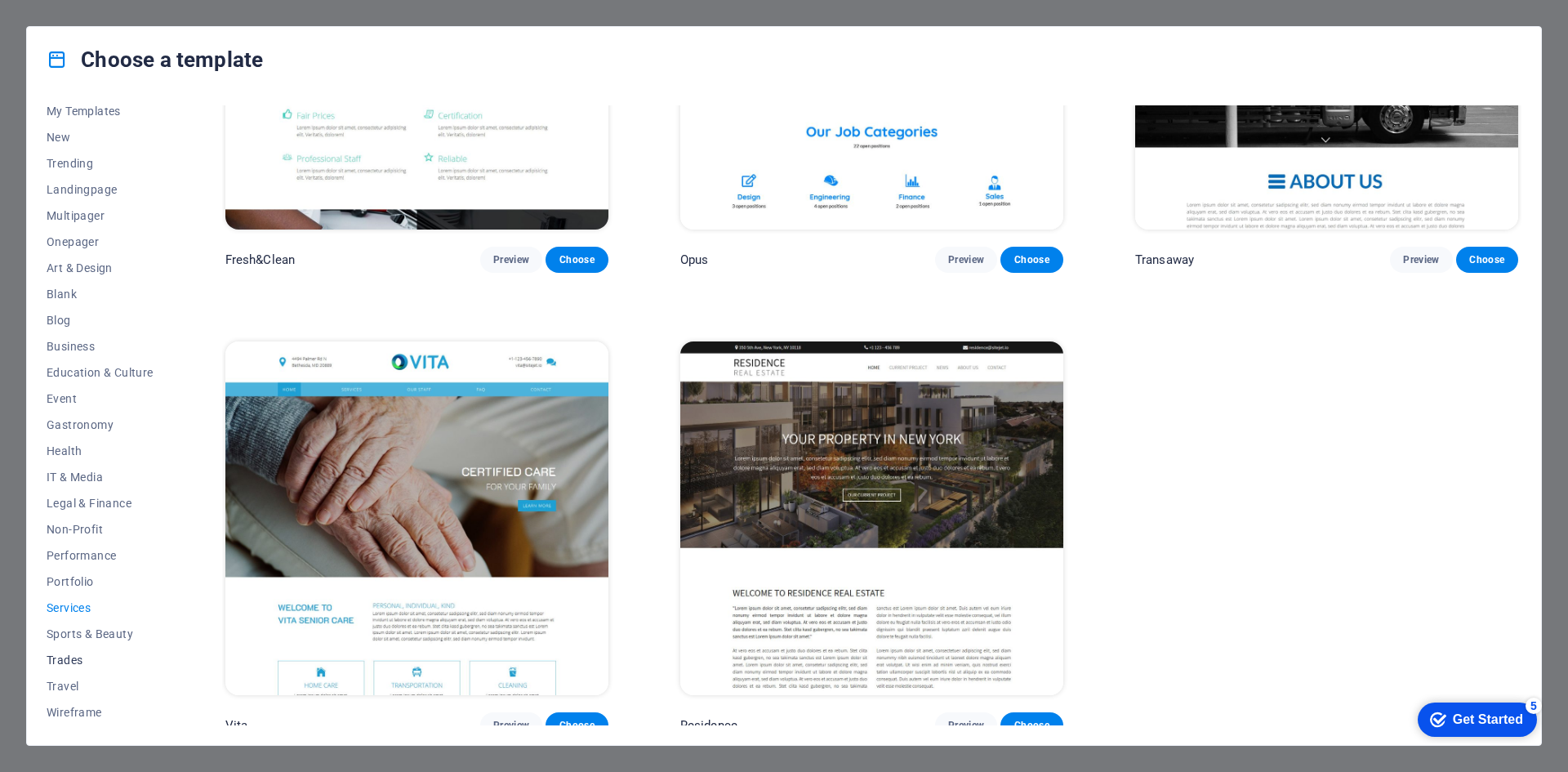
click at [90, 655] on span "Trades" at bounding box center [100, 660] width 107 height 13
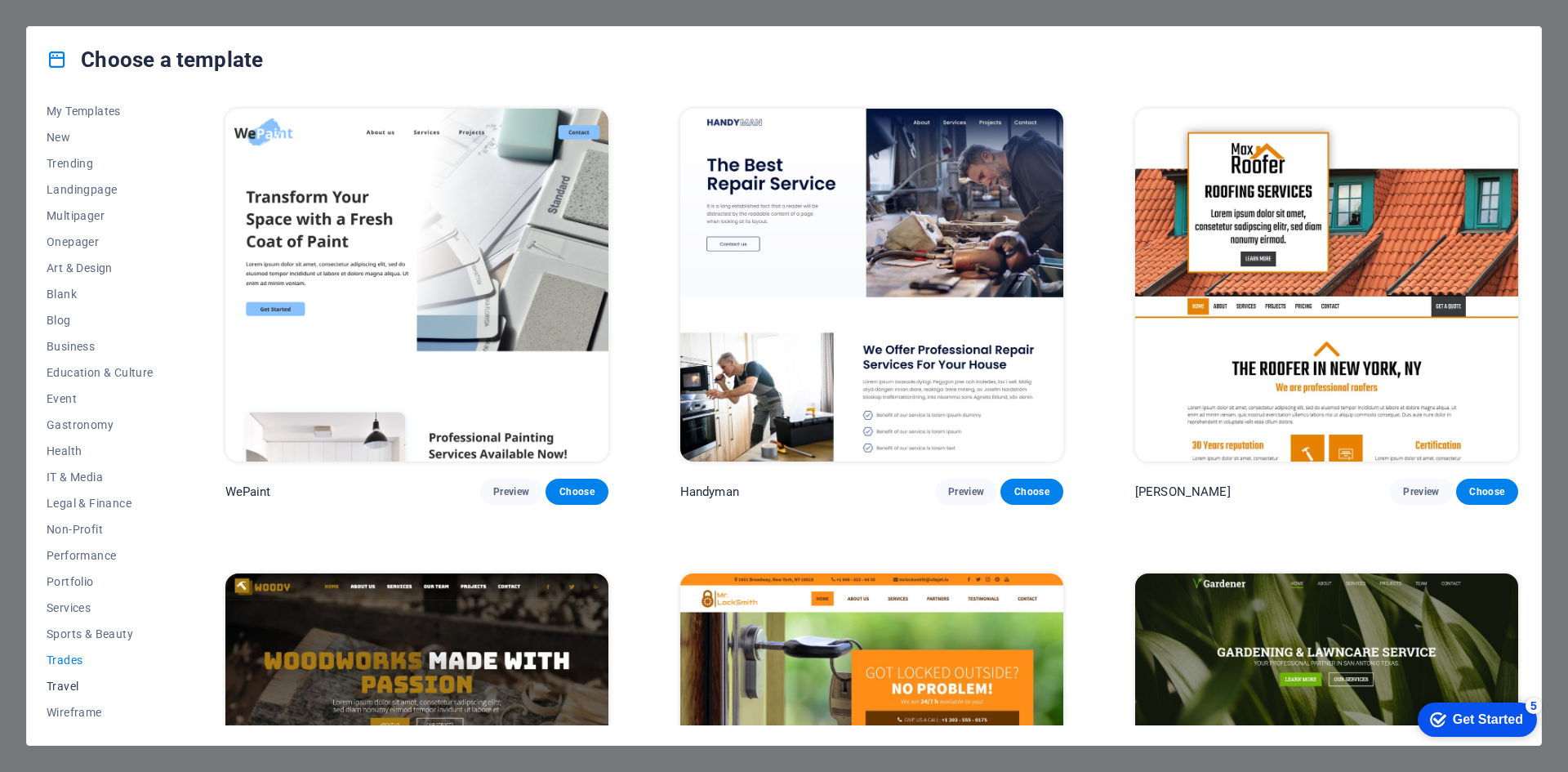
click at [78, 688] on span "Travel" at bounding box center [100, 687] width 107 height 13
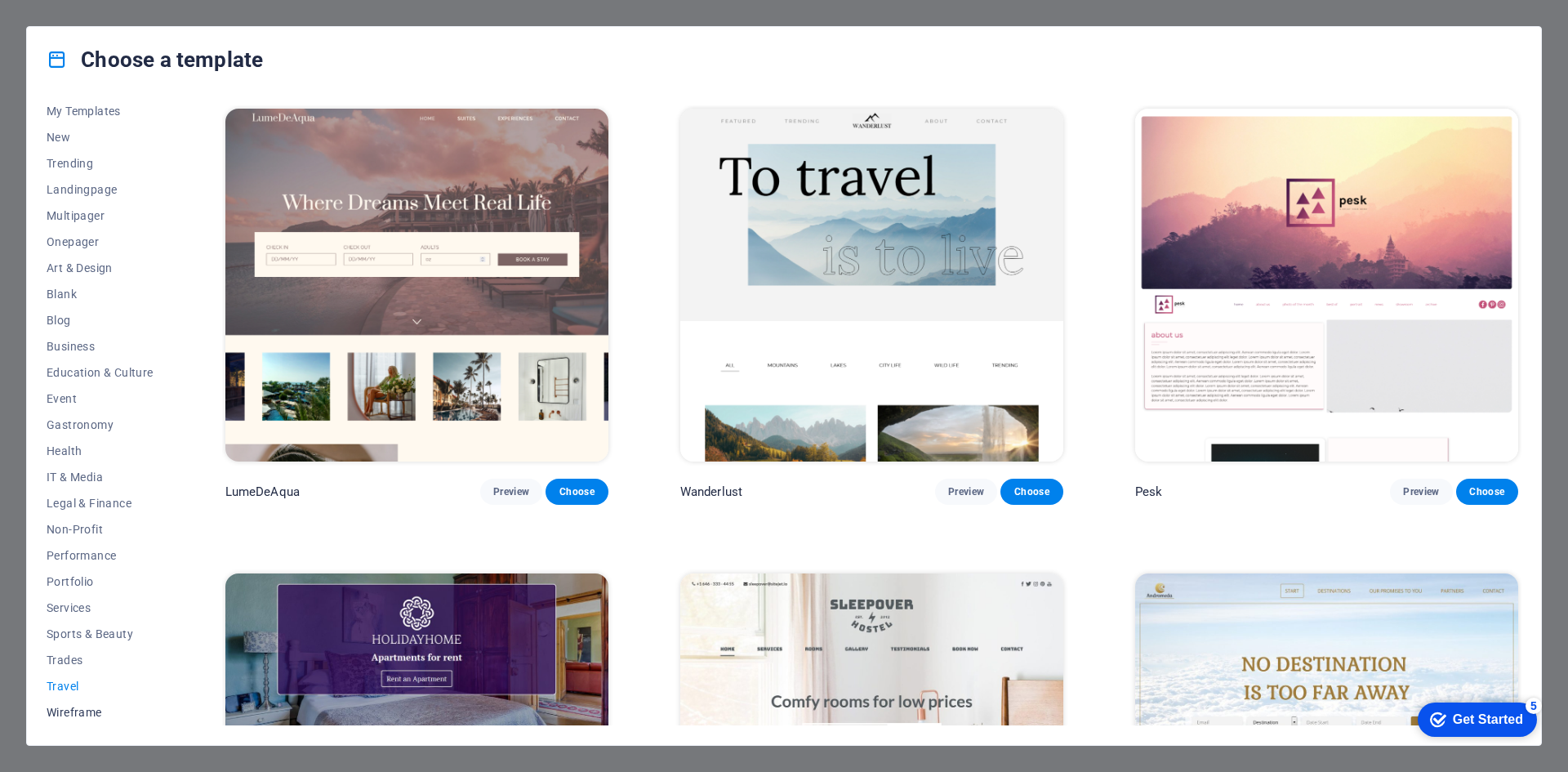
click at [86, 719] on button "Wireframe" at bounding box center [100, 712] width 107 height 27
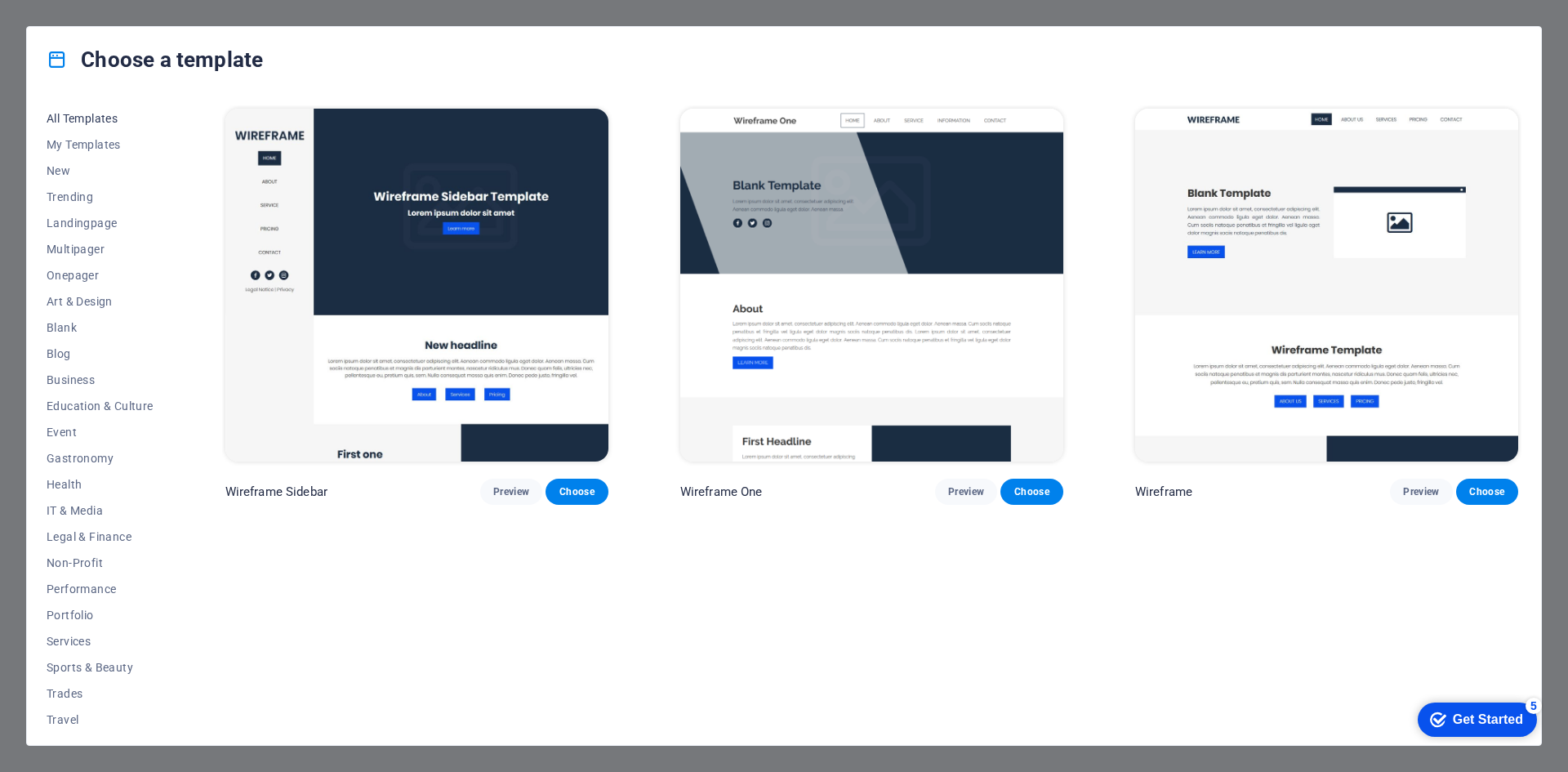
click at [97, 117] on span "All Templates" at bounding box center [100, 119] width 107 height 13
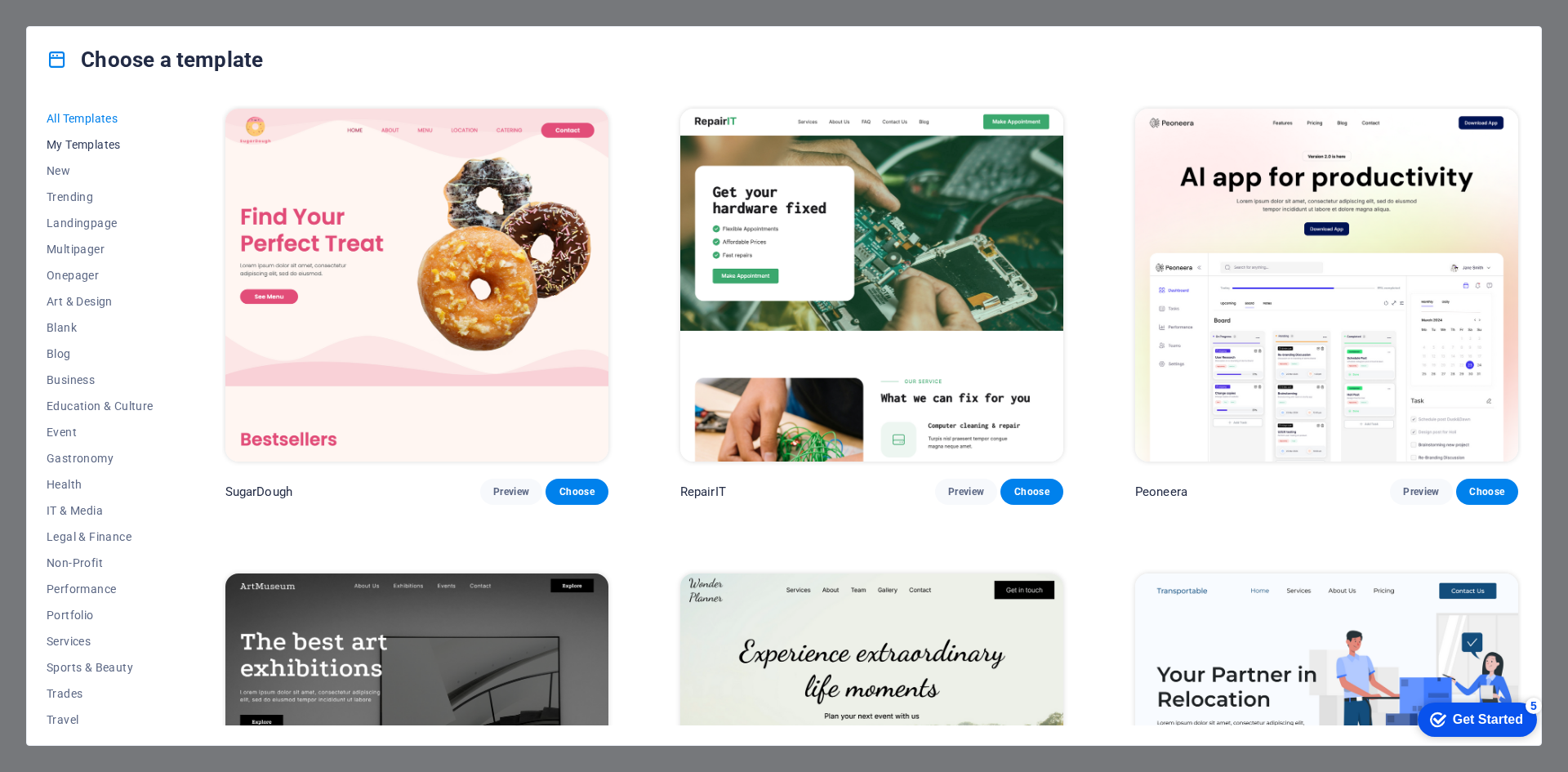
click at [92, 138] on span "My Templates" at bounding box center [100, 144] width 107 height 13
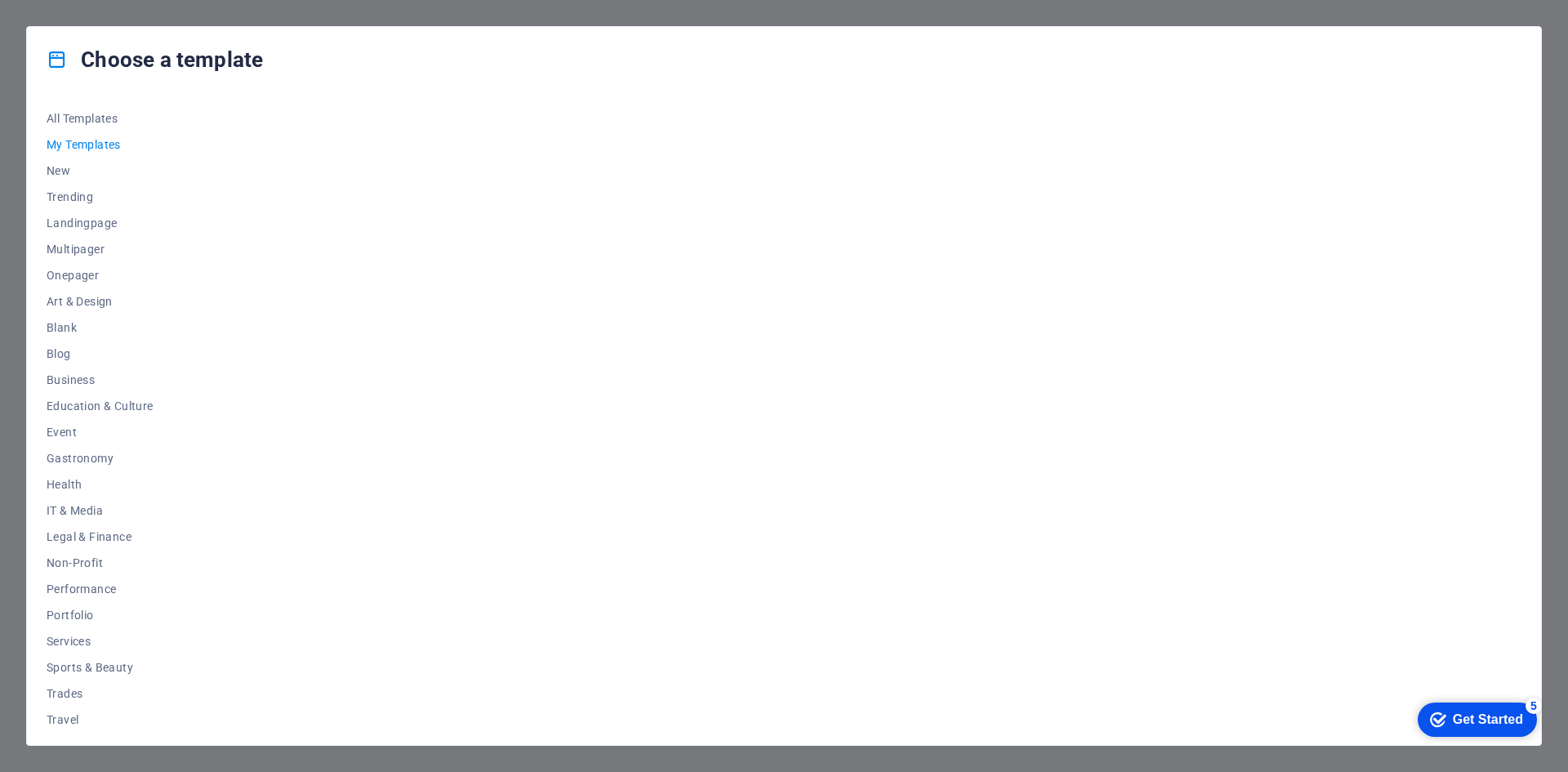
click at [48, 9] on div "Choose a template All Templates My Templates New Trending Landingpage Multipage…" at bounding box center [784, 386] width 1568 height 772
